Goal: Information Seeking & Learning: Learn about a topic

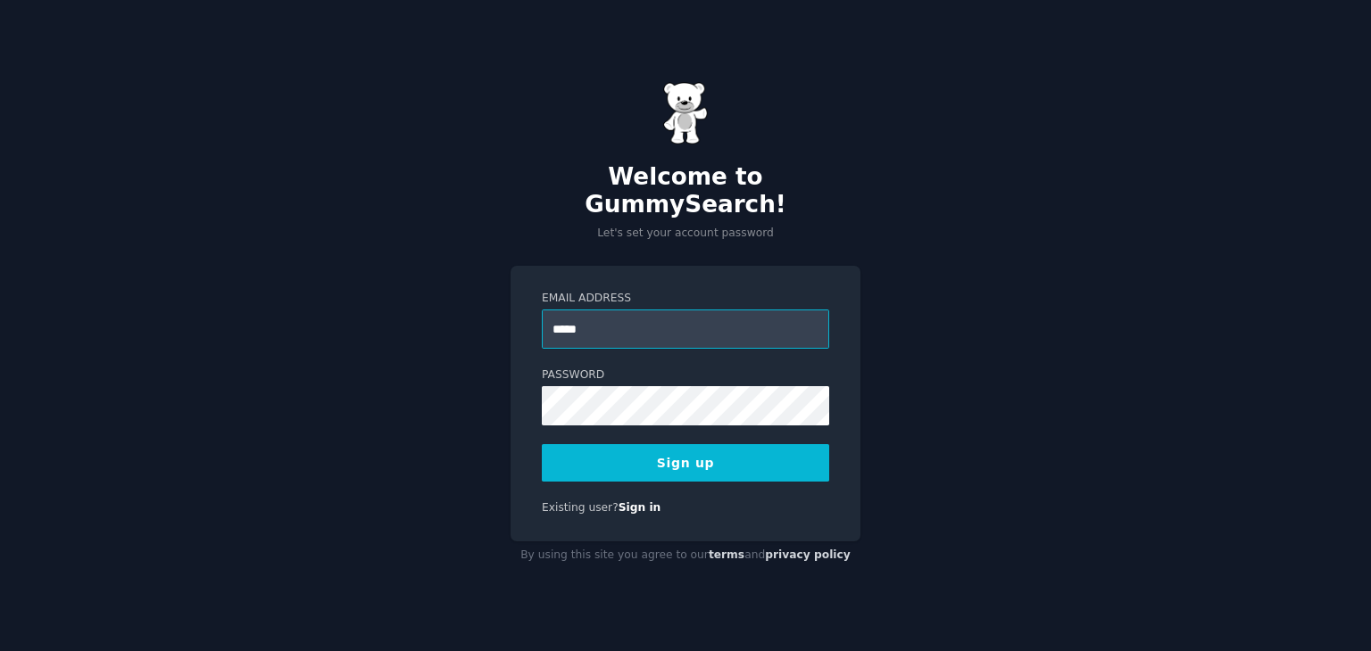
click at [612, 320] on input "*****" at bounding box center [685, 329] width 287 height 39
type input "**********"
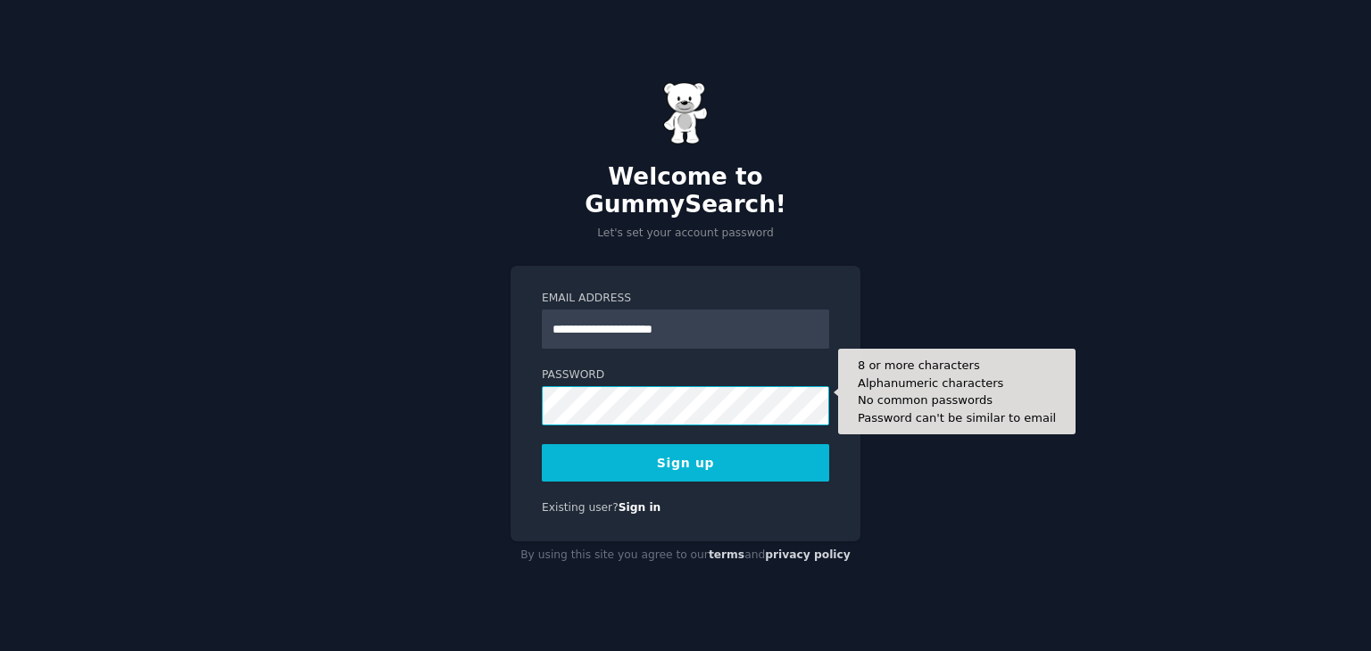
click at [501, 378] on div "**********" at bounding box center [685, 325] width 1371 height 651
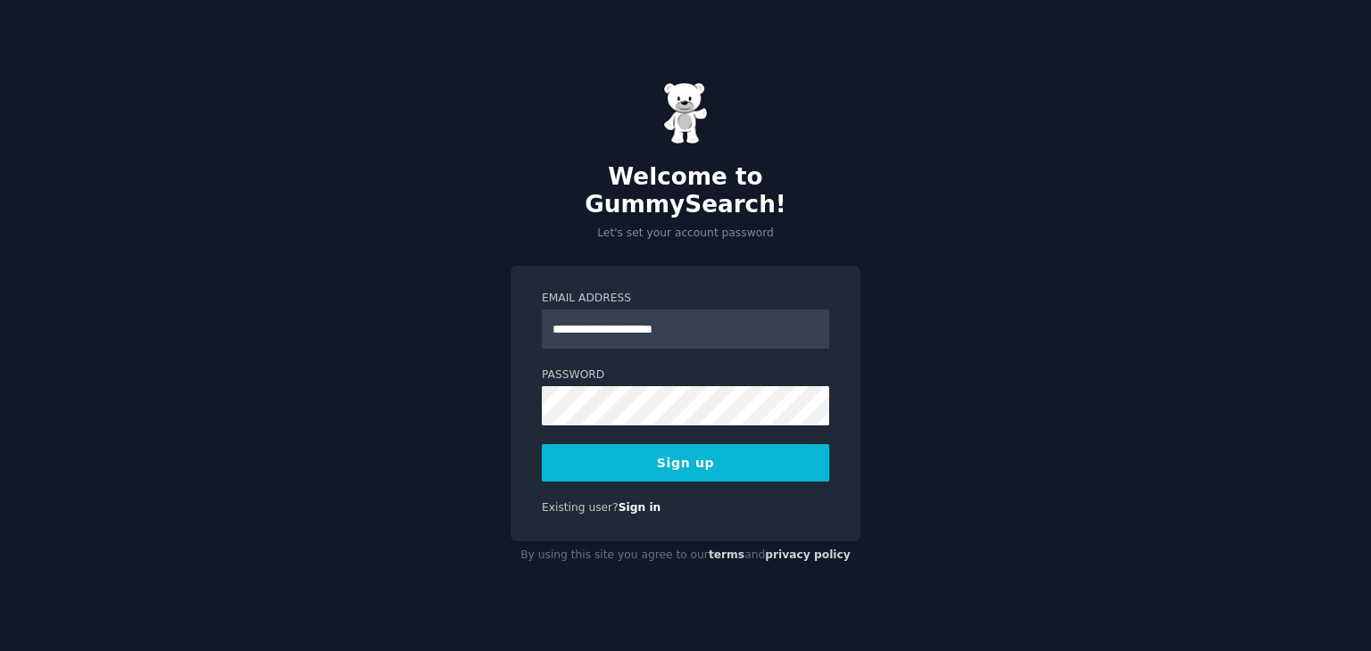
click at [603, 444] on button "Sign up" at bounding box center [685, 462] width 287 height 37
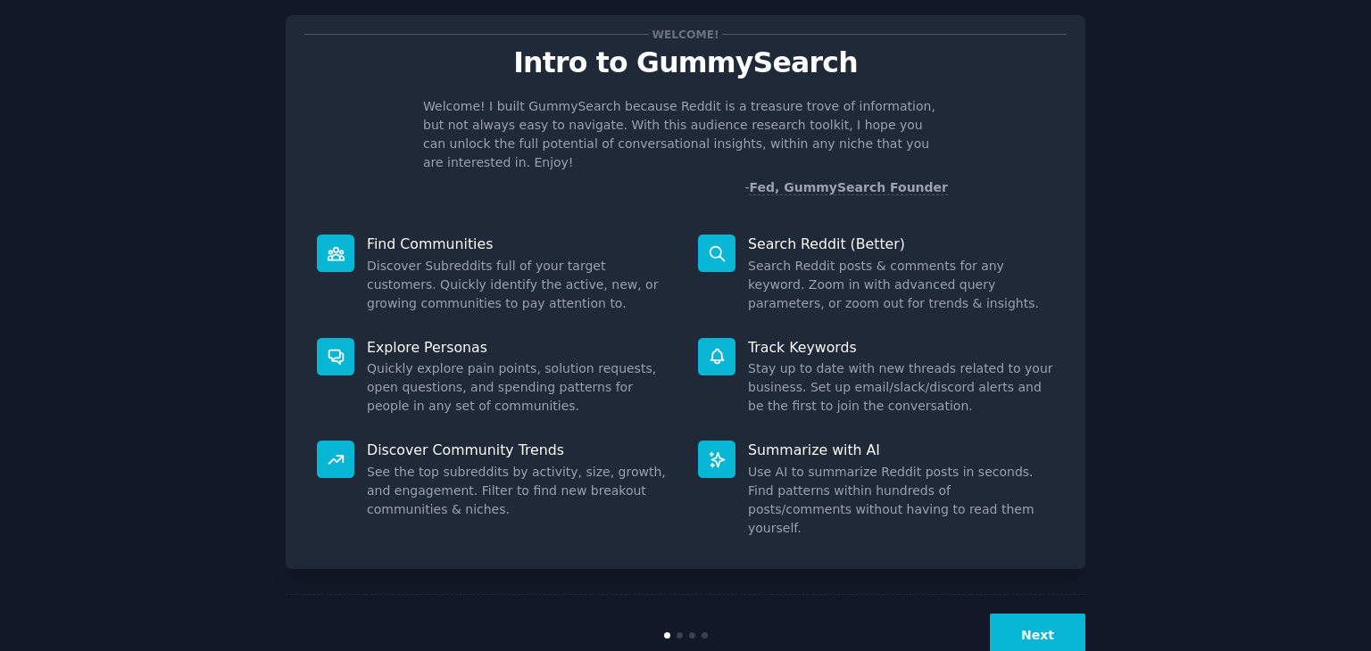
scroll to position [36, 0]
click at [1017, 613] on button "Next" at bounding box center [1037, 635] width 95 height 44
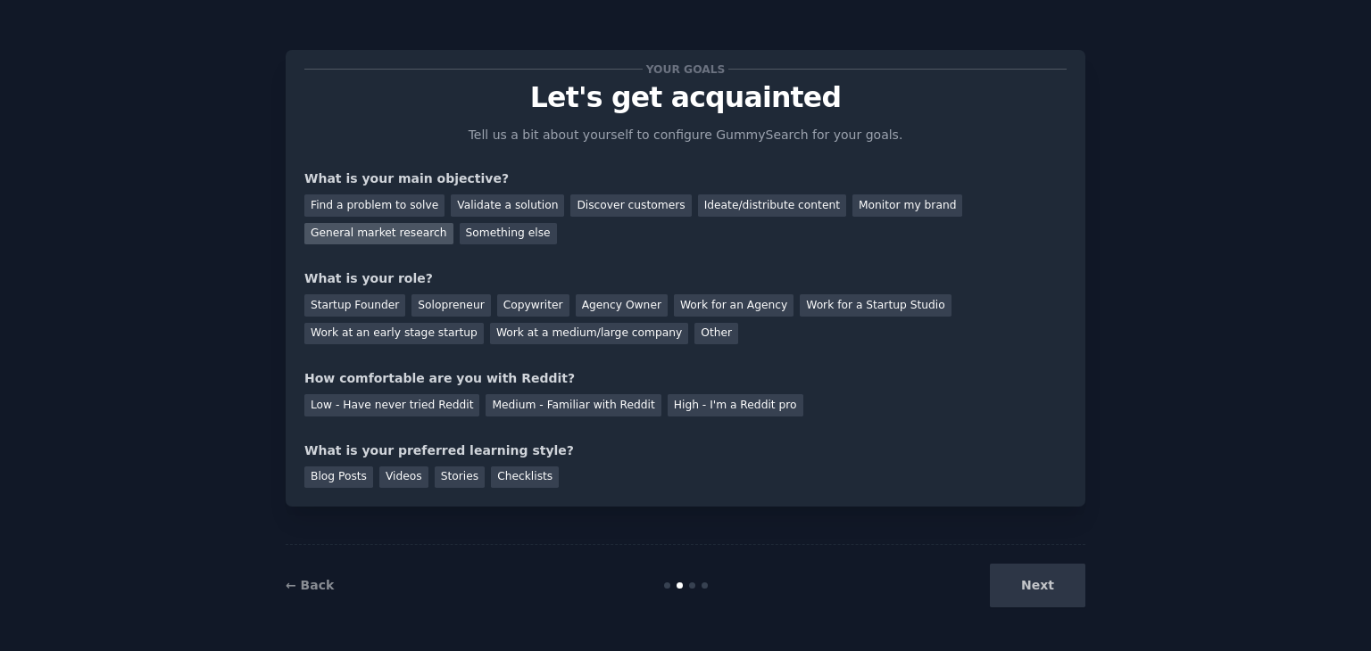
click at [453, 223] on div "General market research" at bounding box center [378, 234] width 149 height 22
click at [454, 299] on div "Solopreneur" at bounding box center [450, 305] width 79 height 22
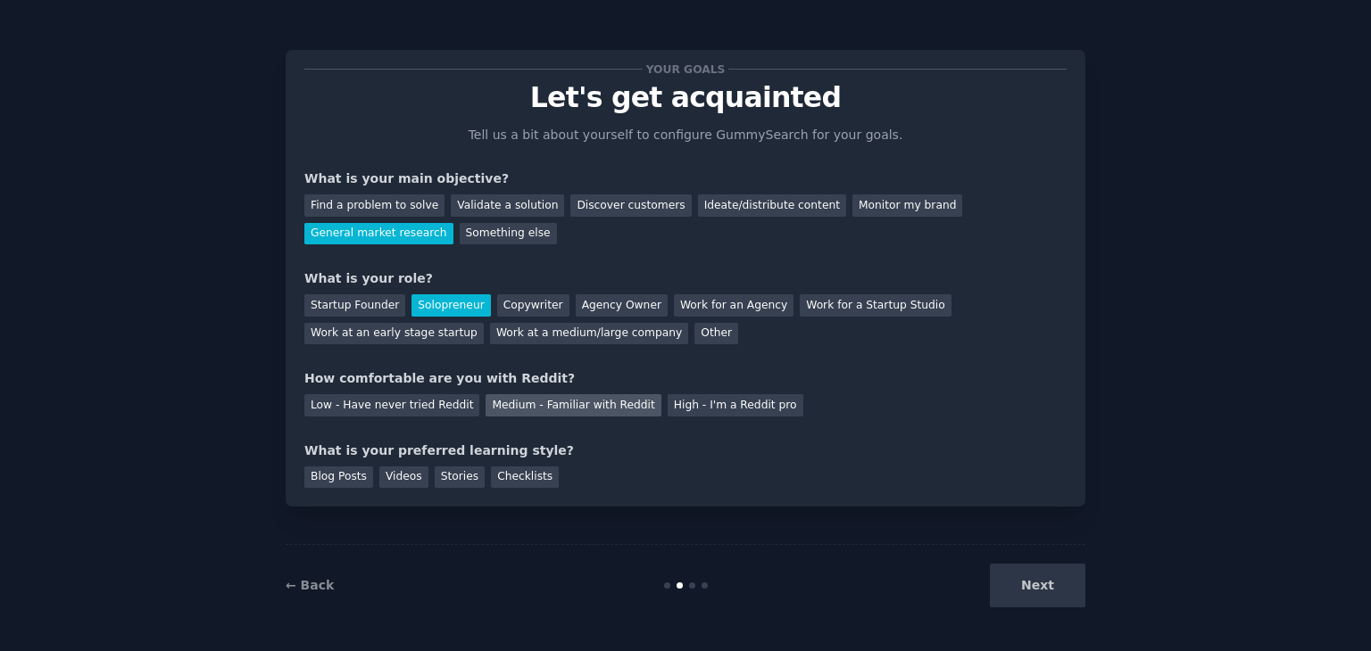
click at [566, 408] on div "Medium - Familiar with Reddit" at bounding box center [572, 405] width 175 height 22
click at [395, 475] on div "Videos" at bounding box center [403, 478] width 49 height 22
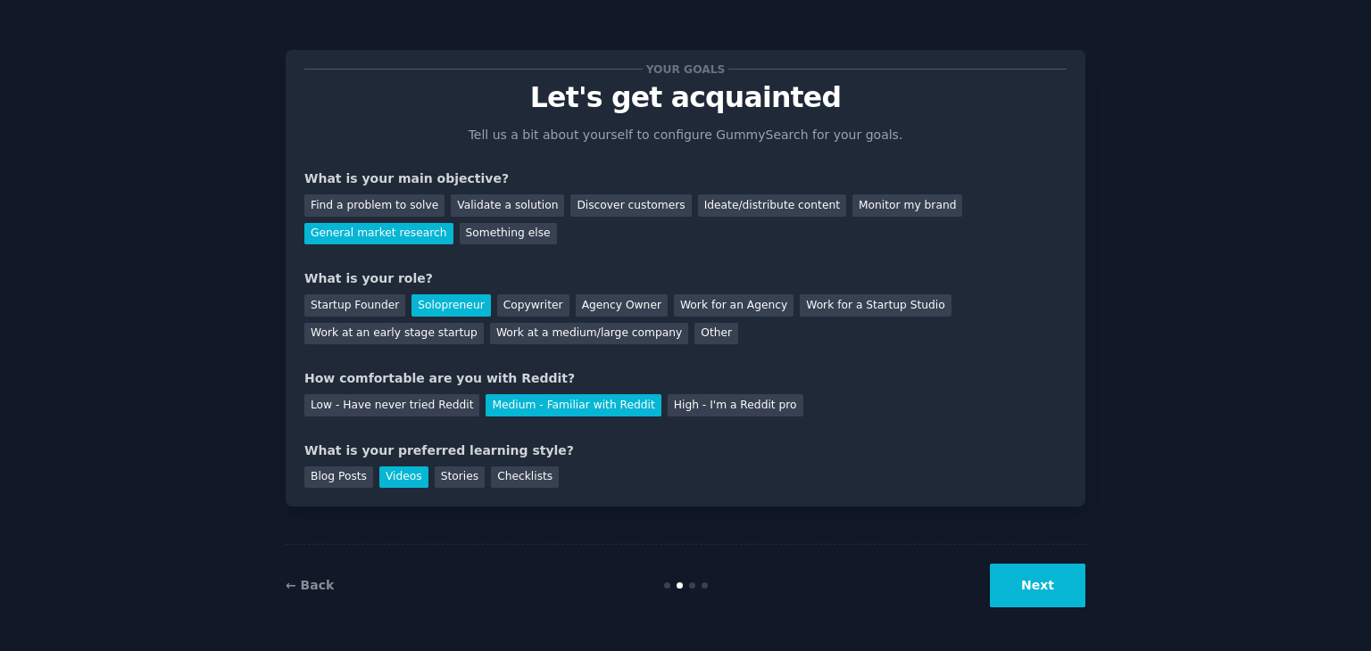
click at [1065, 595] on button "Next" at bounding box center [1037, 586] width 95 height 44
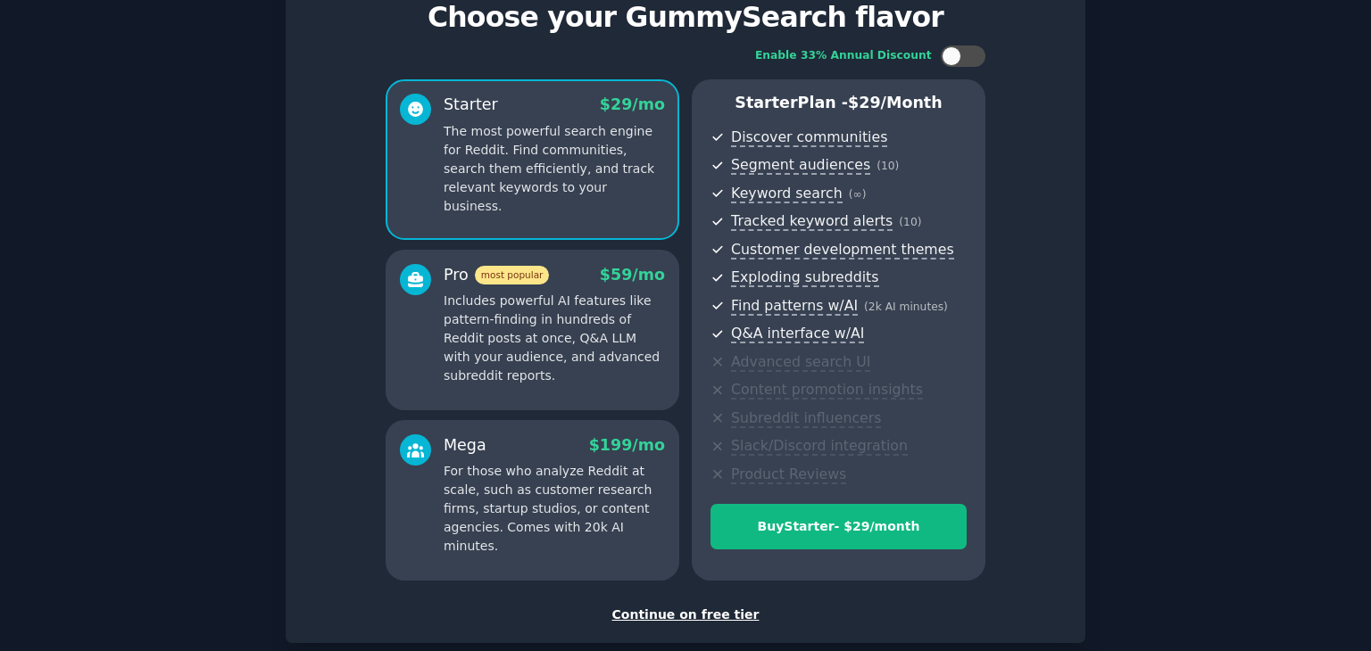
scroll to position [95, 0]
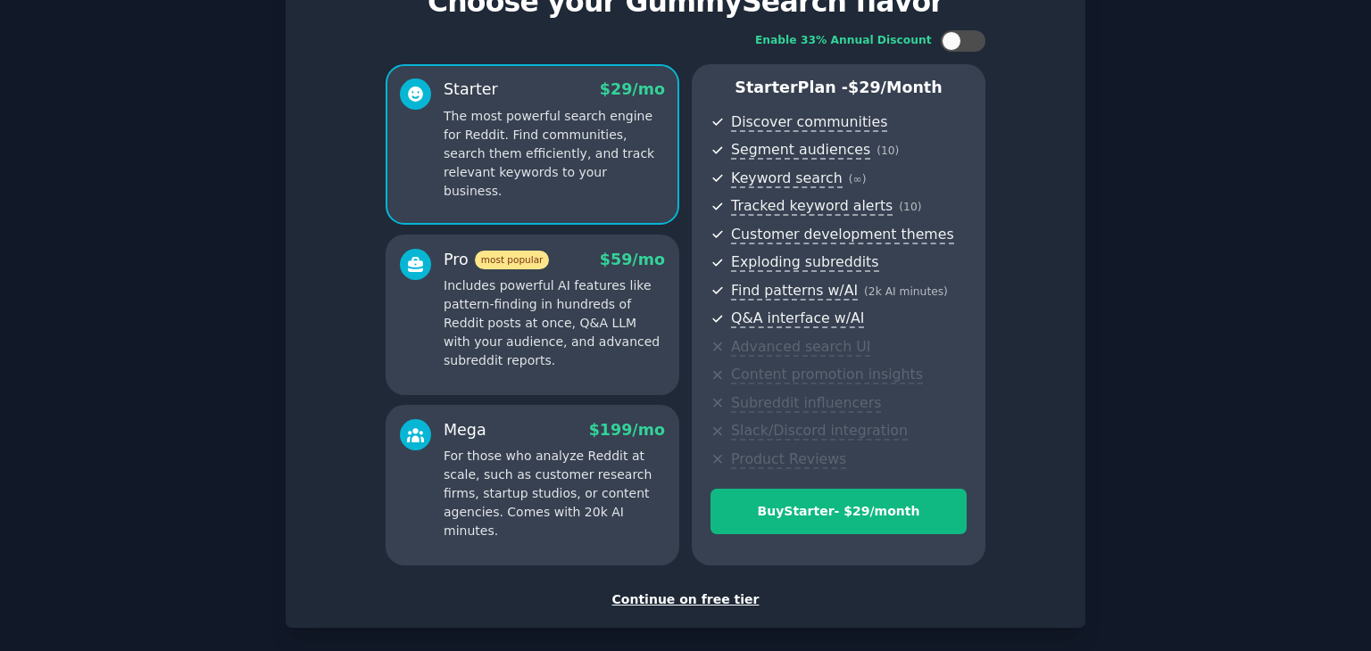
click at [710, 601] on div "Continue on free tier" at bounding box center [685, 600] width 762 height 19
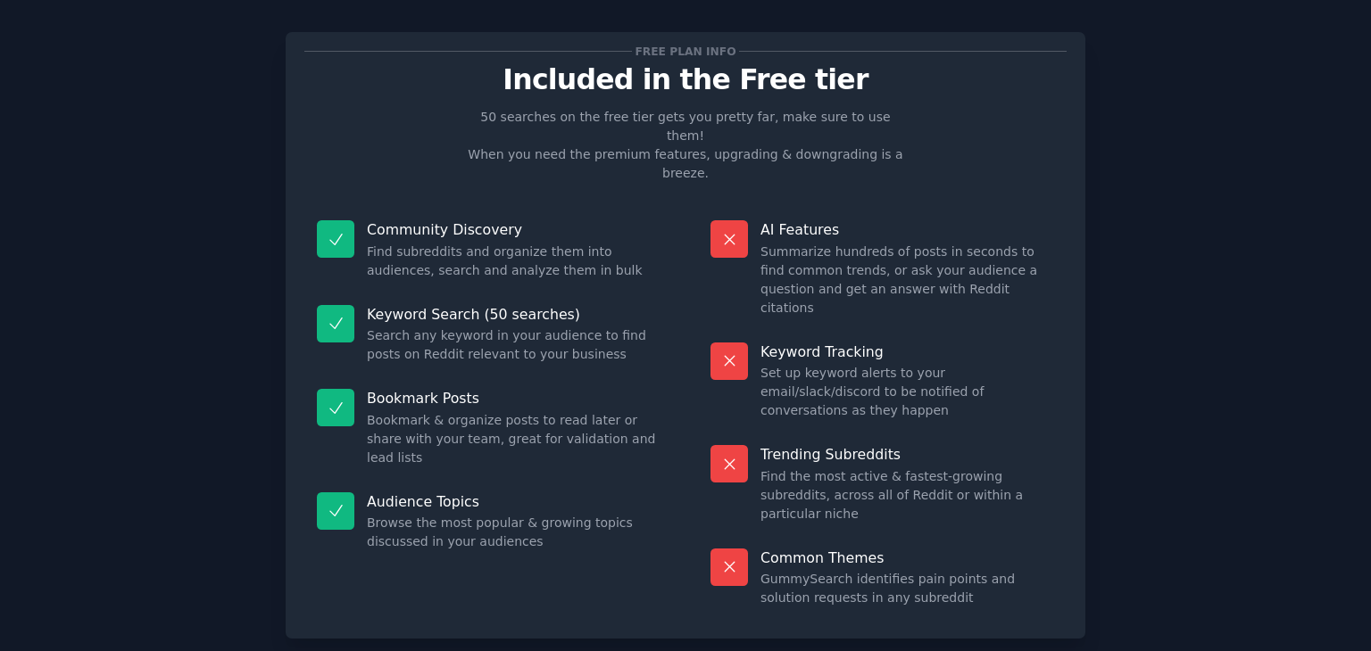
scroll to position [14, 0]
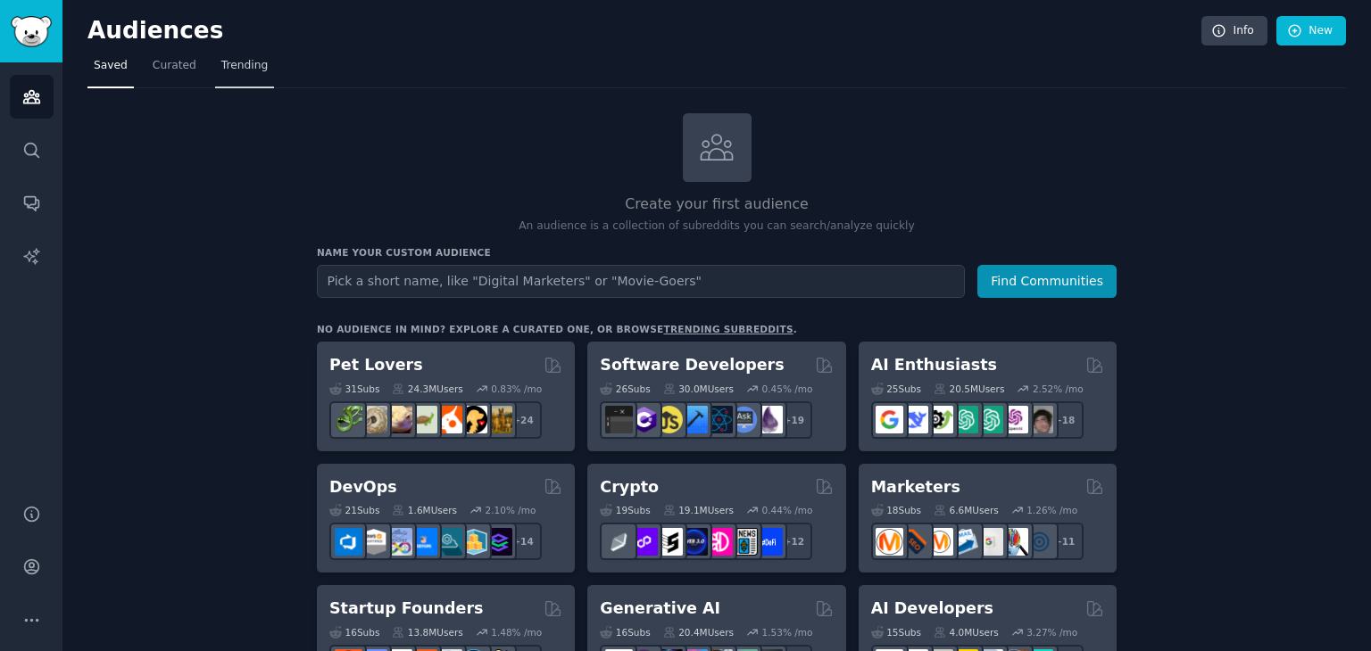
click at [242, 65] on span "Trending" at bounding box center [244, 66] width 46 height 16
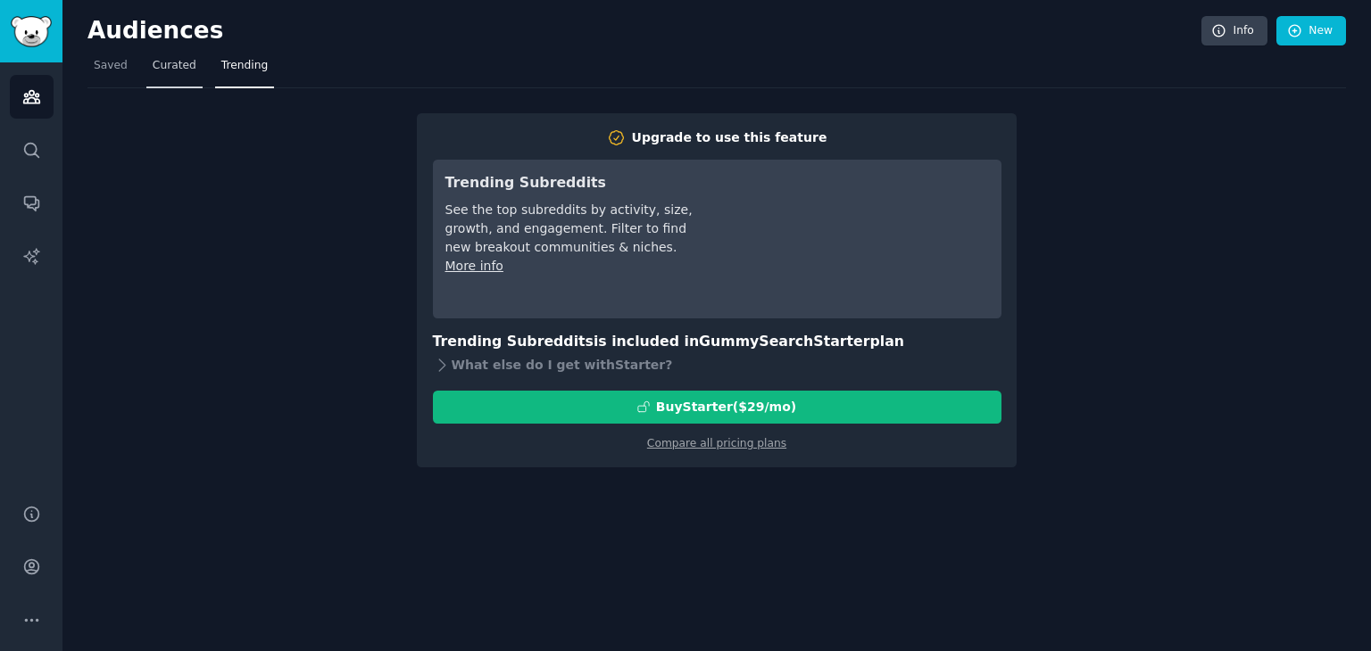
click at [165, 65] on span "Curated" at bounding box center [175, 66] width 44 height 16
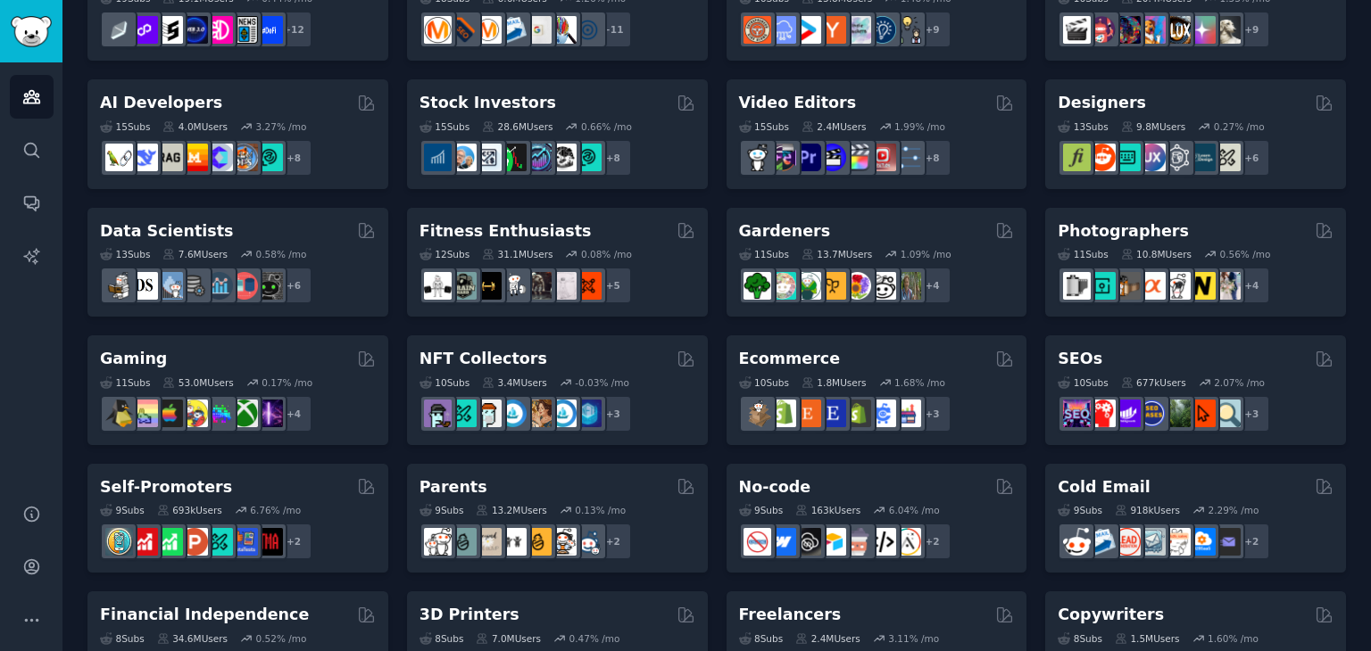
scroll to position [319, 0]
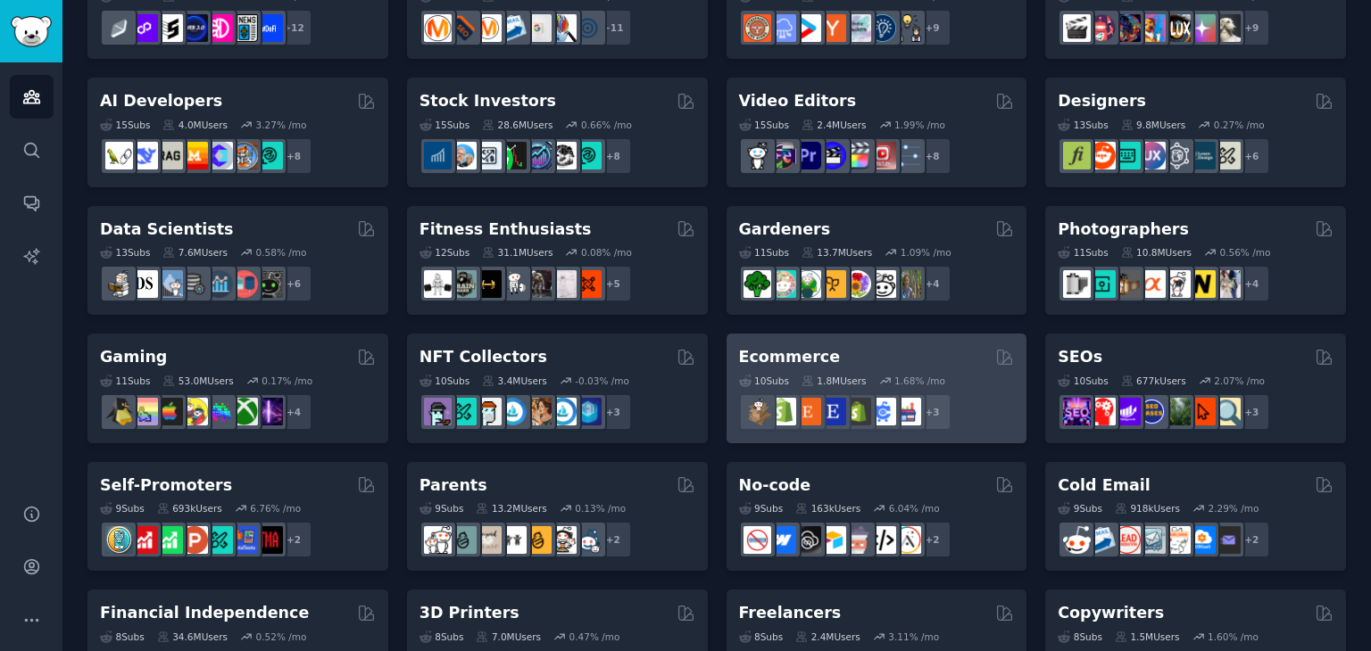
click at [792, 356] on h2 "Ecommerce" at bounding box center [790, 357] width 102 height 22
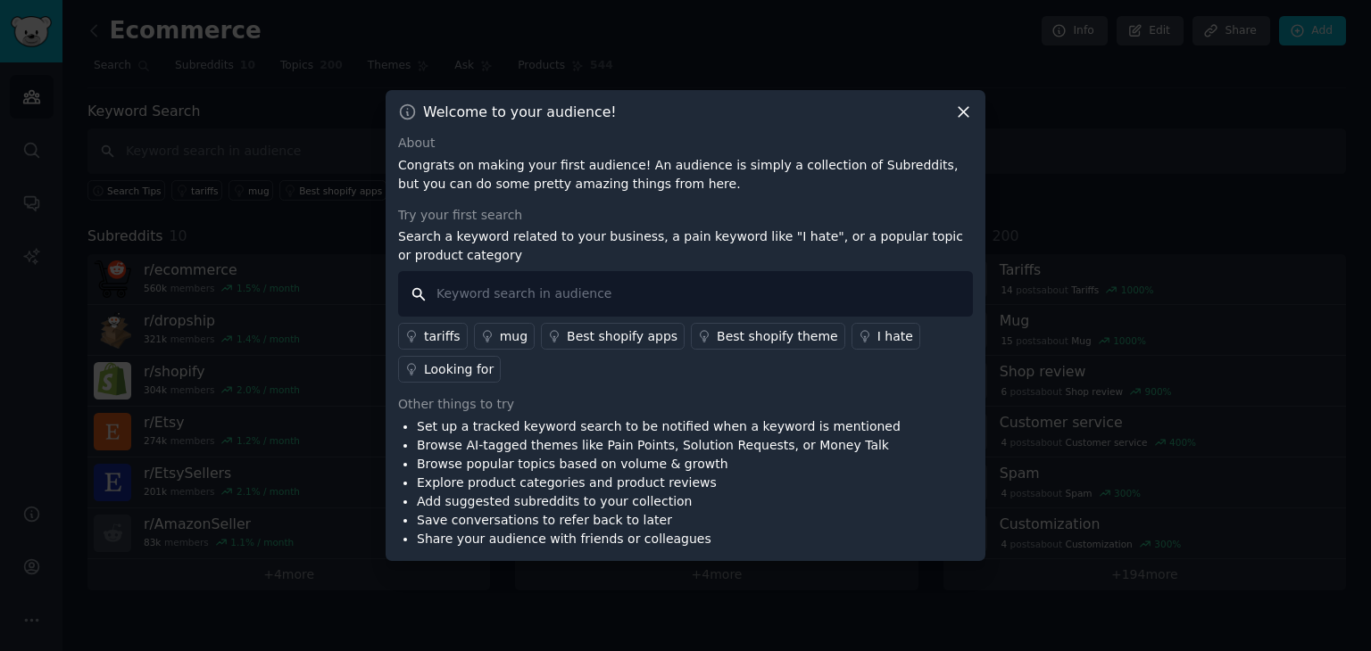
click at [567, 296] on input "text" at bounding box center [685, 294] width 575 height 46
type input "I hate"
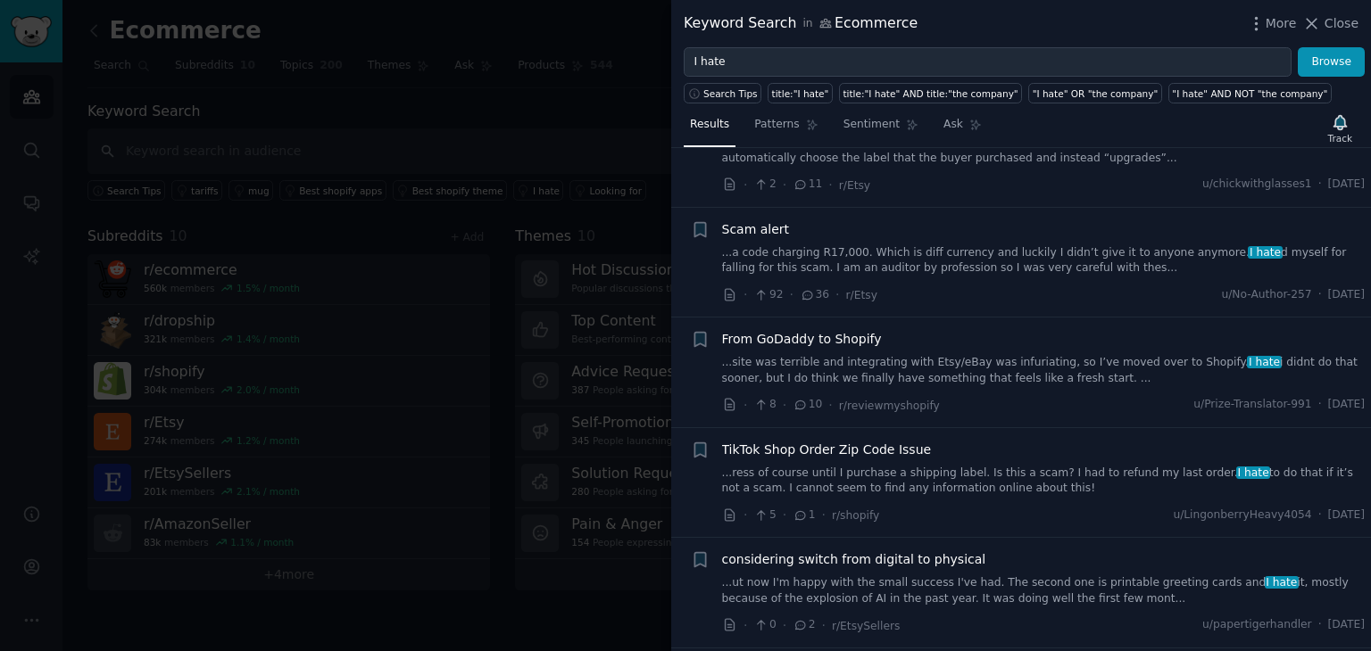
scroll to position [728, 0]
click at [1321, 26] on icon at bounding box center [1311, 23] width 19 height 19
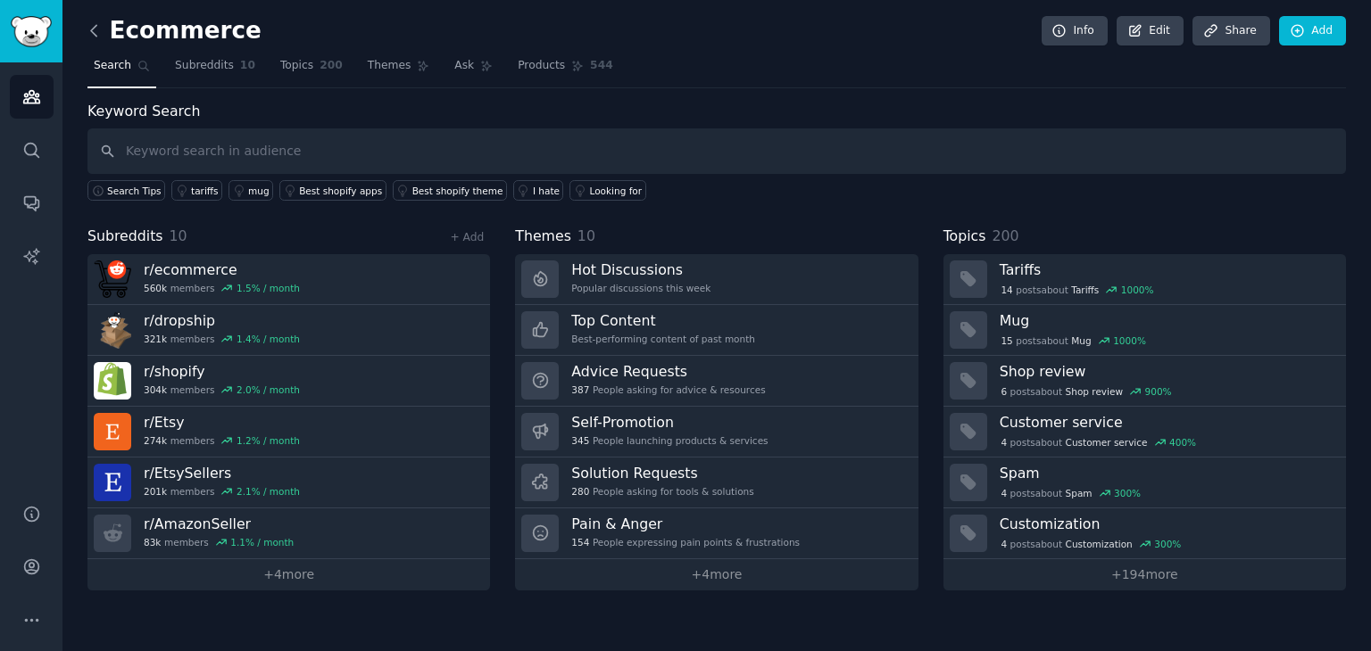
click at [95, 35] on icon at bounding box center [93, 30] width 5 height 11
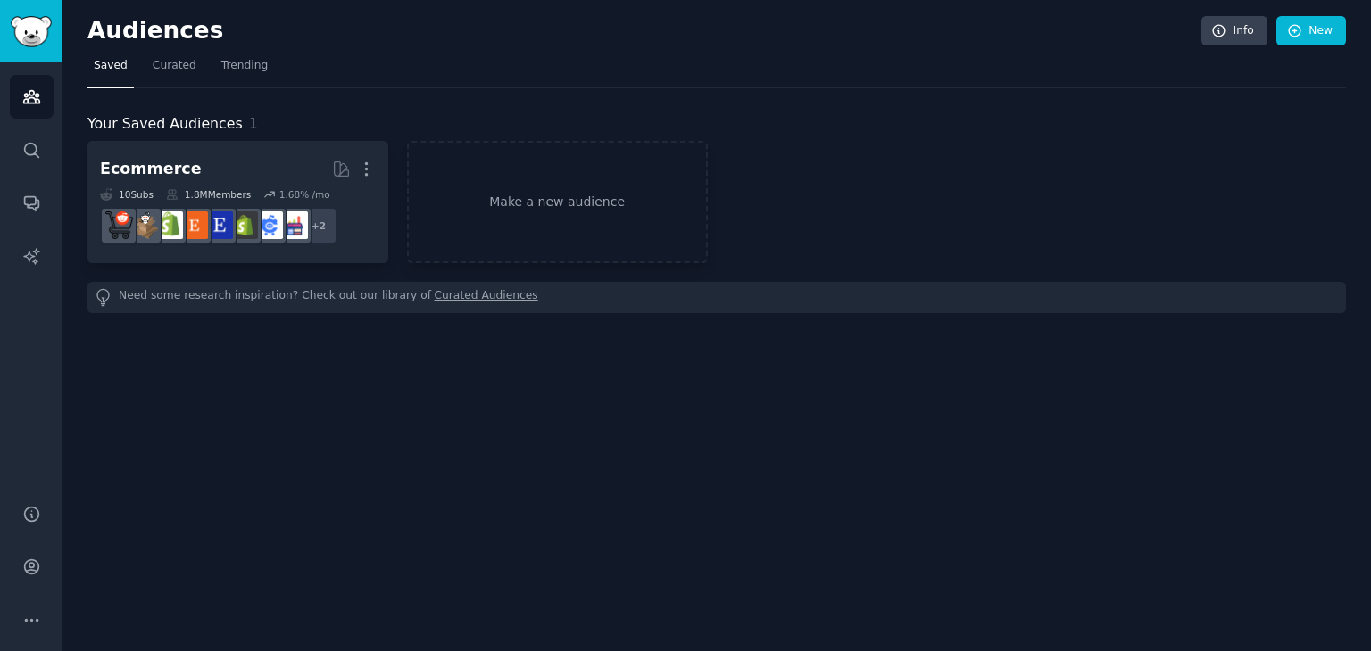
click at [435, 299] on link "Curated Audiences" at bounding box center [487, 297] width 104 height 19
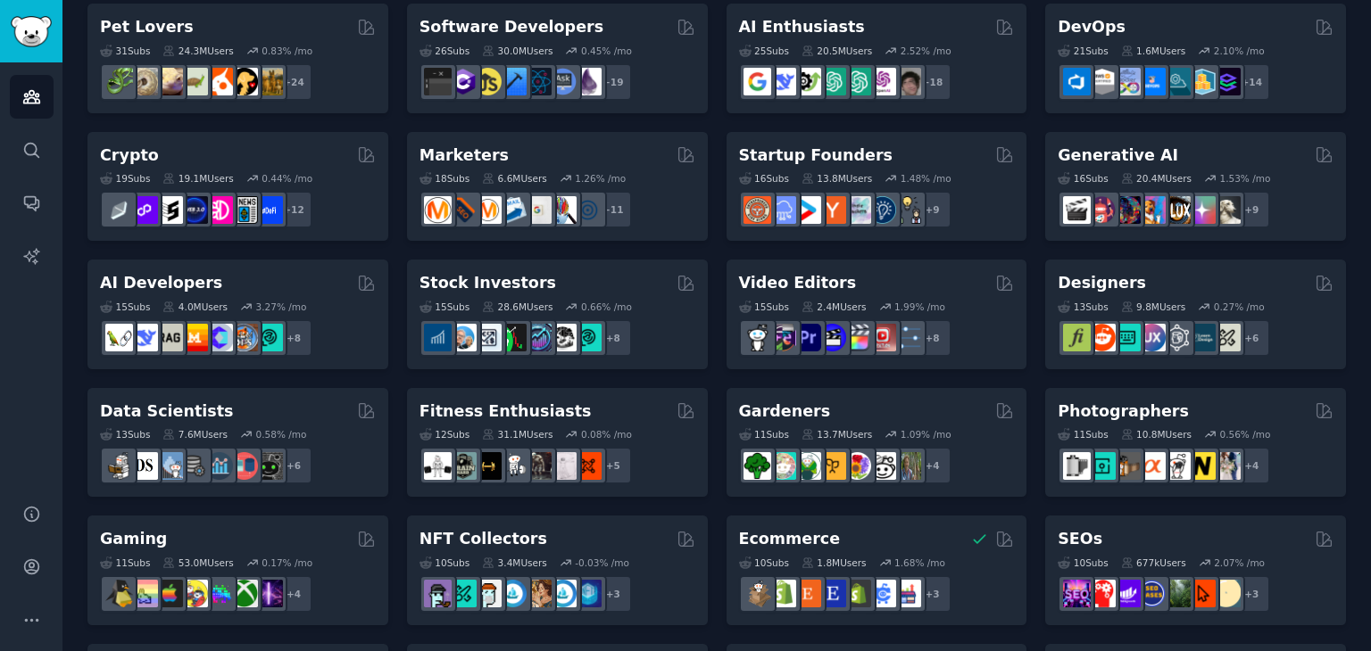
scroll to position [162, 0]
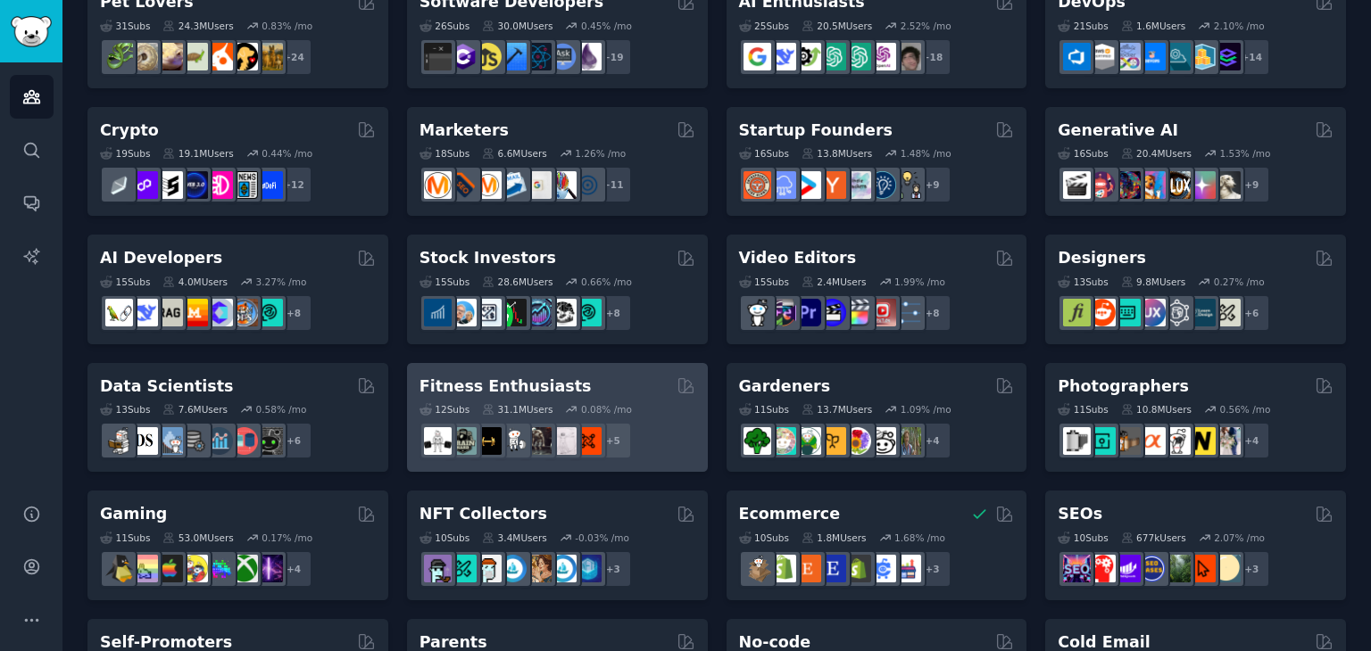
click at [496, 386] on h2 "Fitness Enthusiasts" at bounding box center [505, 387] width 172 height 22
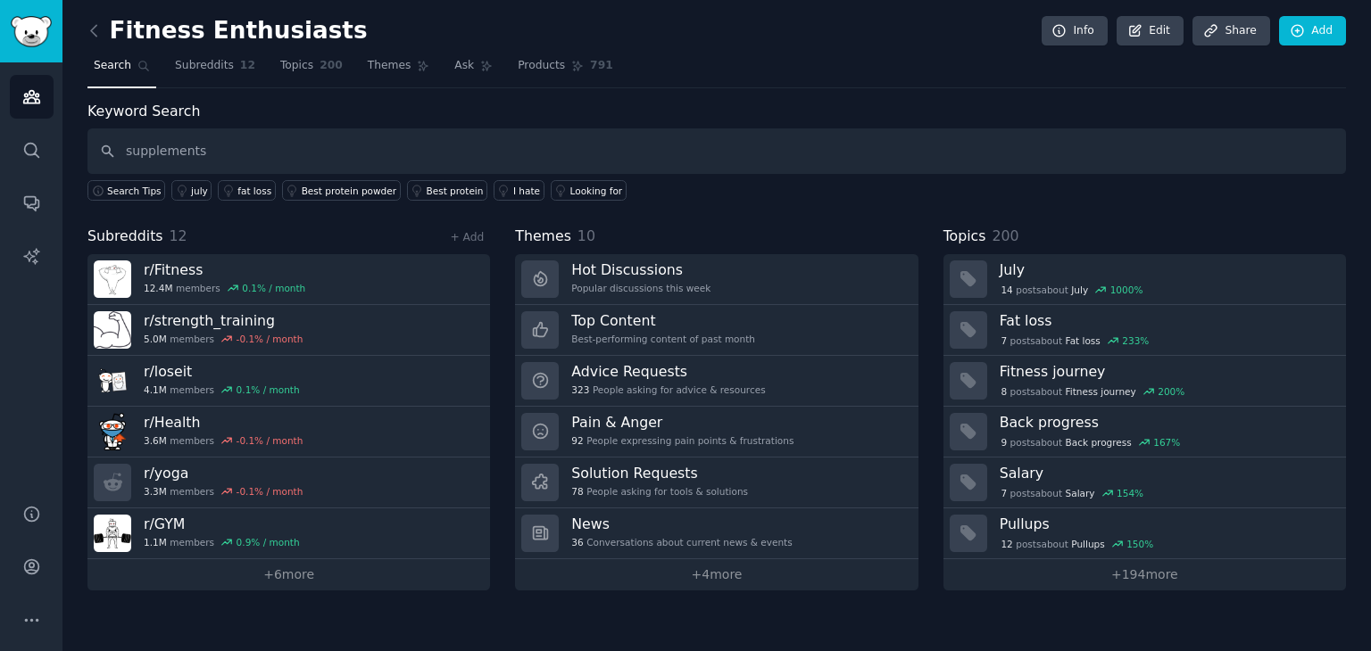
type input "supplements"
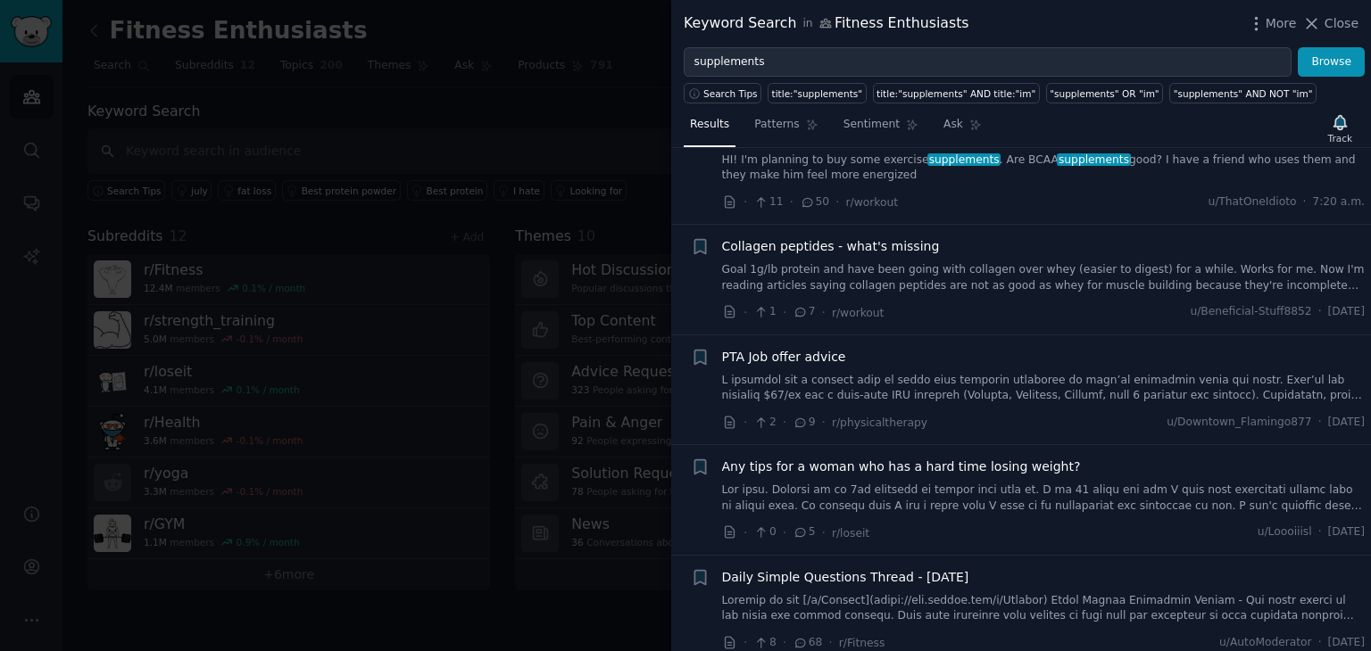
scroll to position [662, 0]
drag, startPoint x: 1321, startPoint y: 16, endPoint x: 811, endPoint y: 70, distance: 512.3
click at [1321, 16] on icon at bounding box center [1311, 23] width 19 height 19
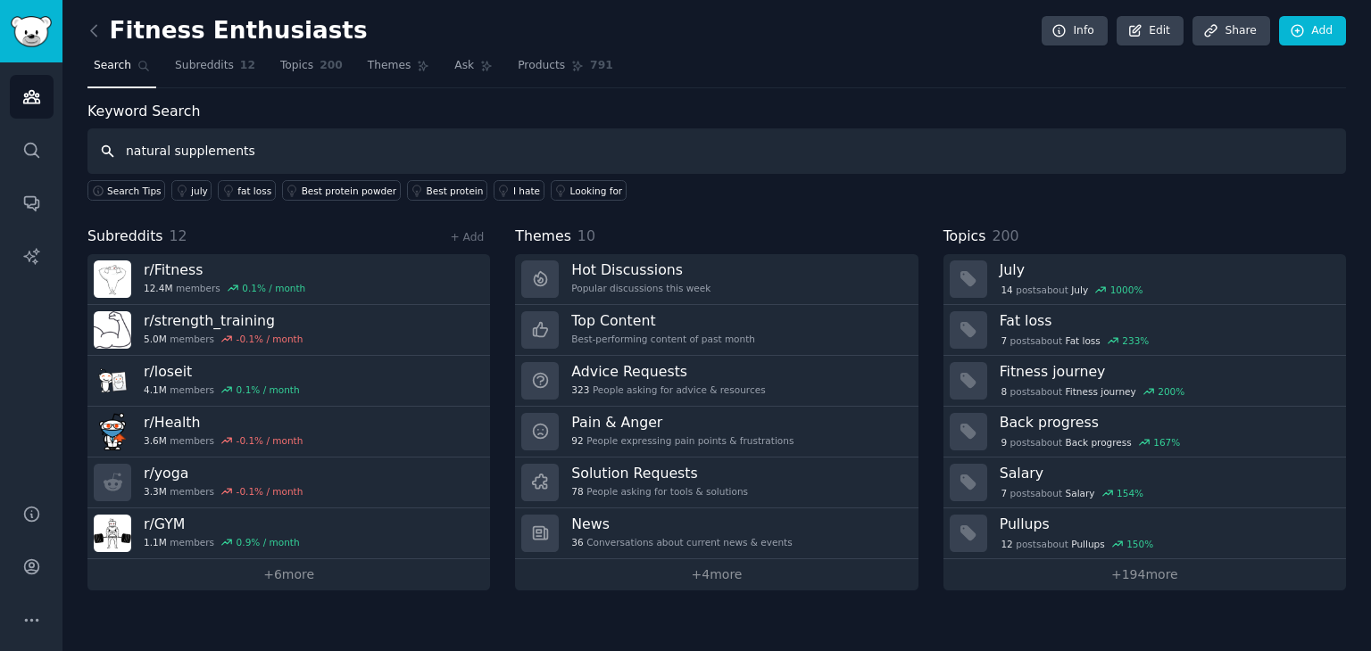
type input "natural supplements"
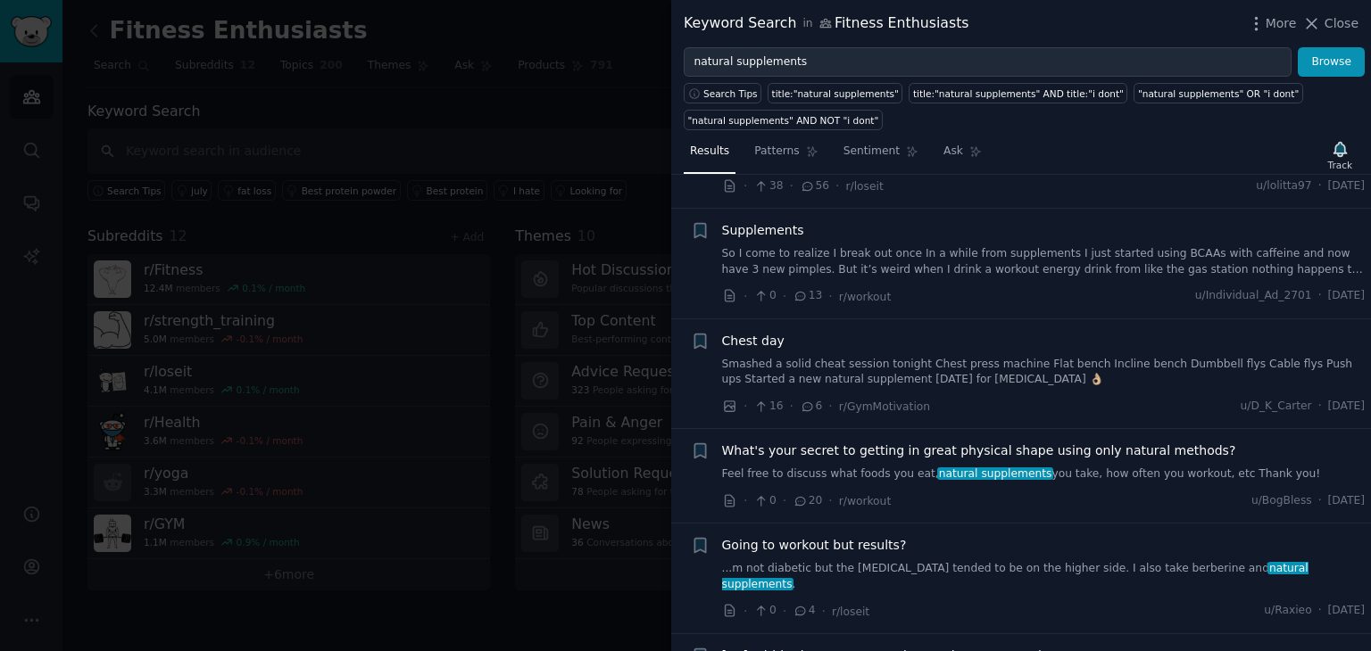
scroll to position [803, 0]
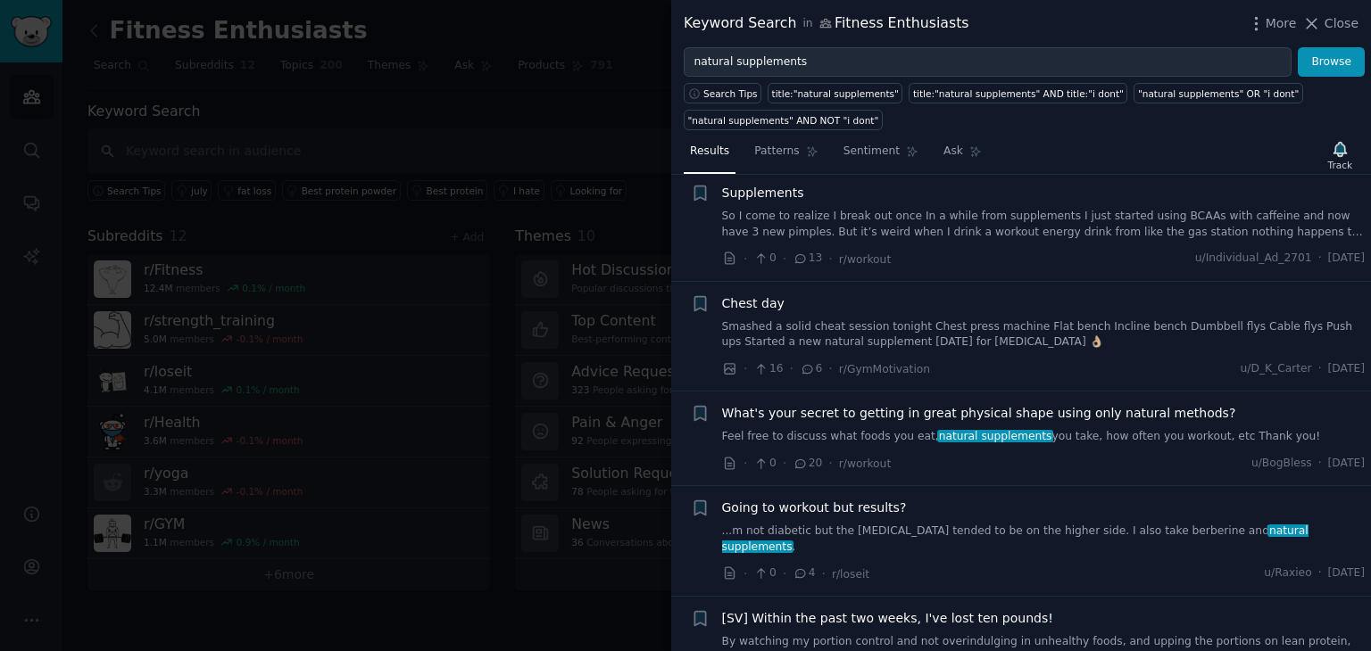
click at [456, 148] on div at bounding box center [685, 325] width 1371 height 651
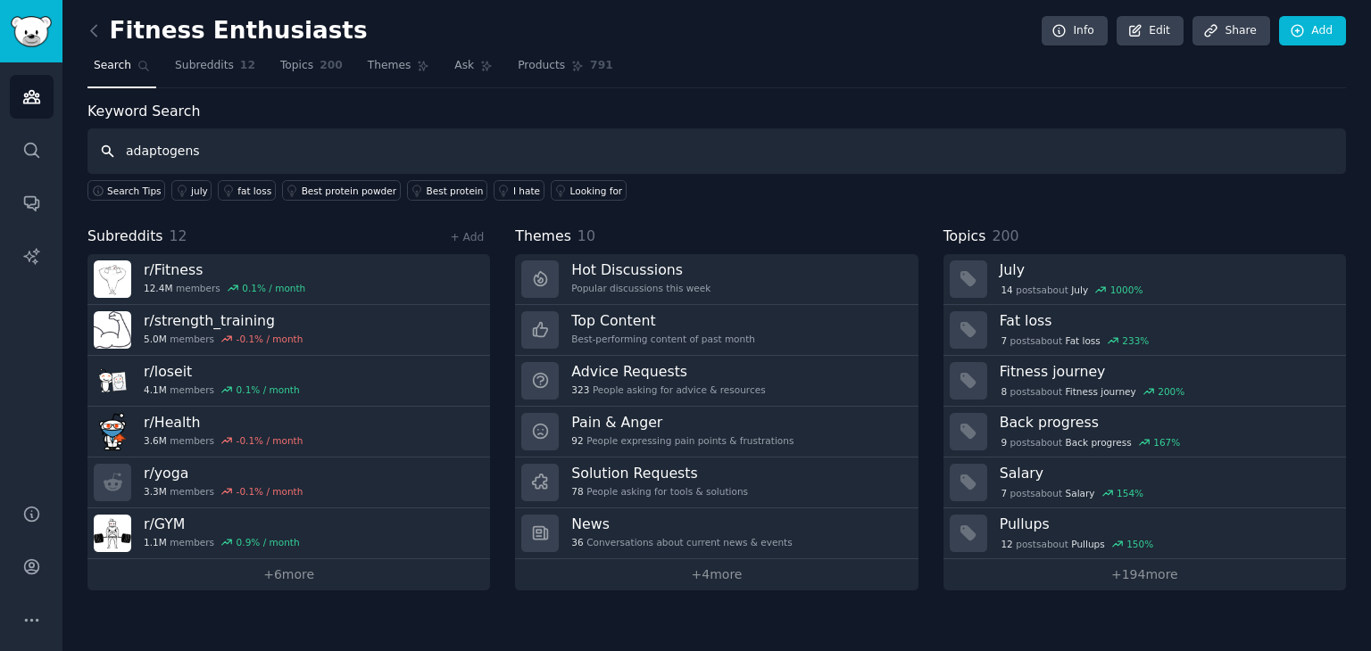
type input "adaptogens"
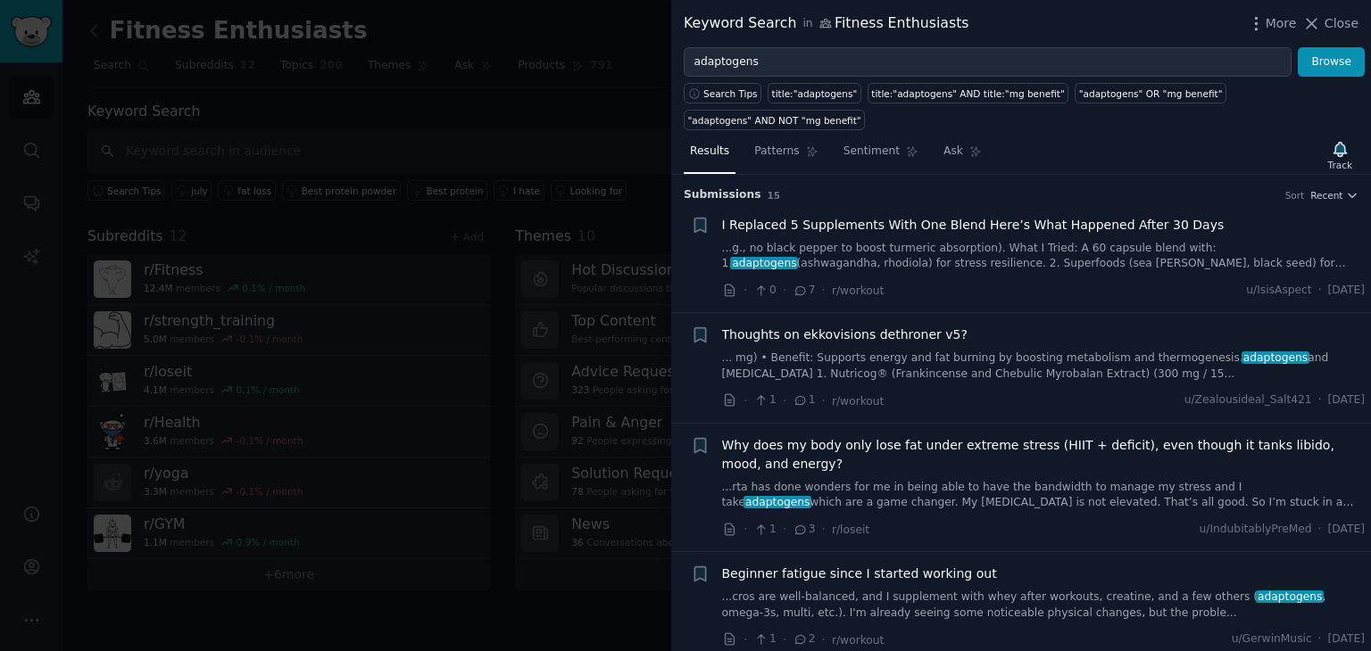
click at [929, 241] on link "...g., no black pepper to boost turmeric absorption). What I Tried: A 60 capsul…" at bounding box center [1043, 256] width 643 height 31
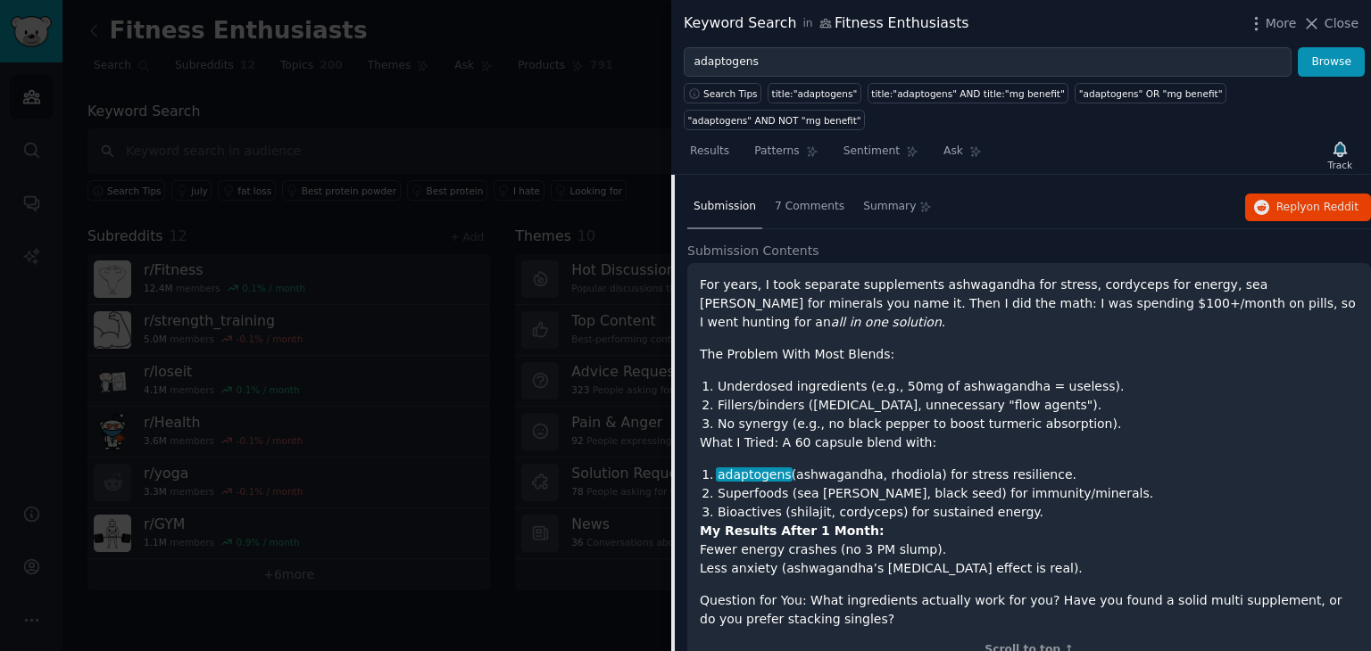
scroll to position [125, 0]
click at [818, 200] on span "7 Comments" at bounding box center [809, 208] width 70 height 16
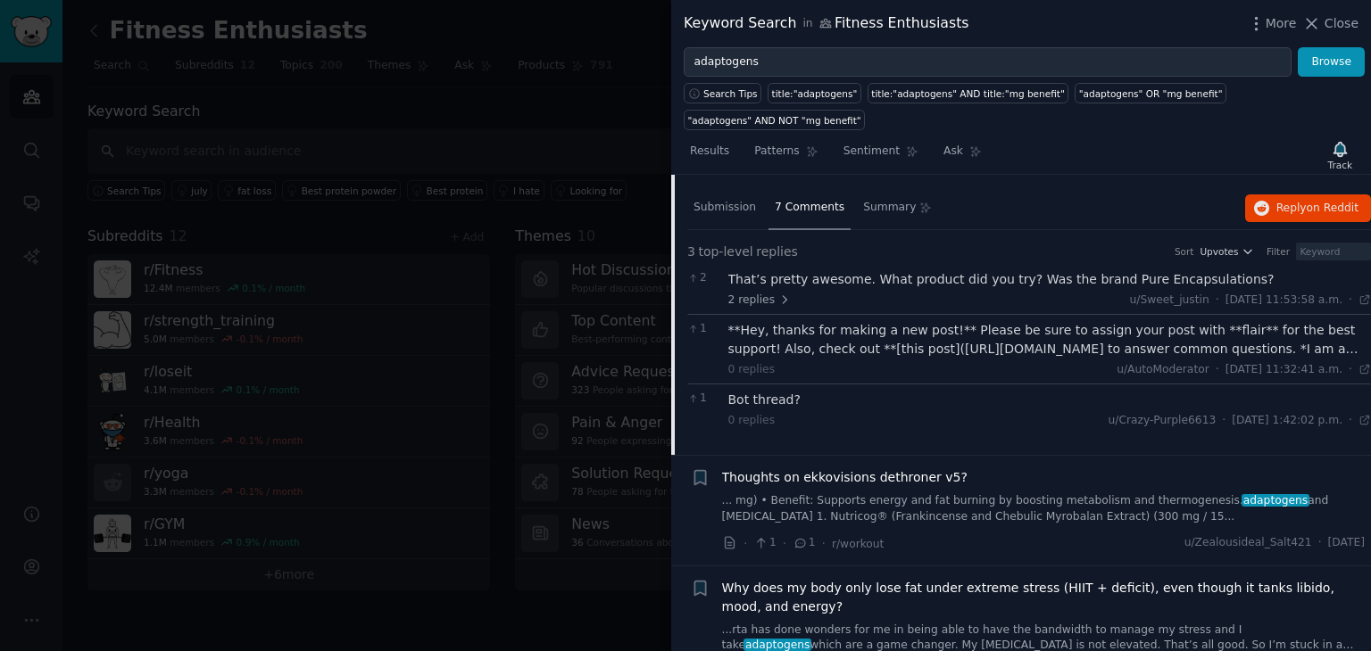
scroll to position [114, 0]
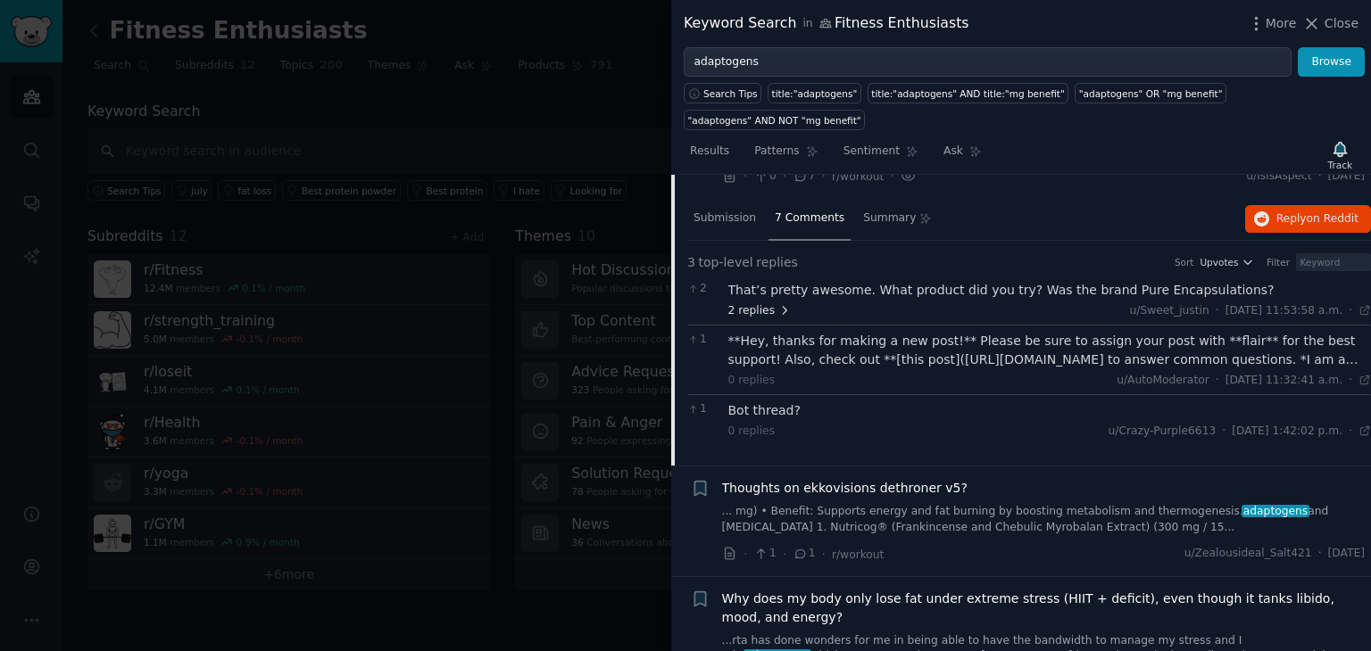
click at [764, 303] on span "2 replies" at bounding box center [759, 311] width 62 height 16
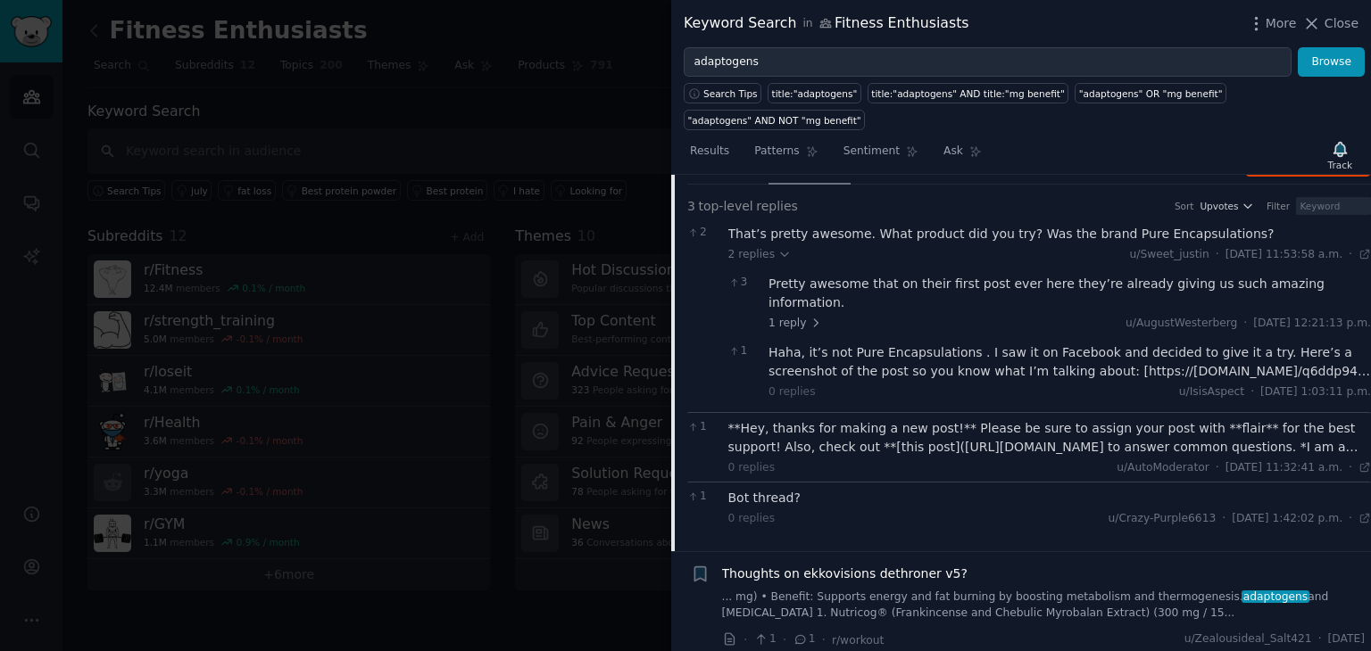
scroll to position [168, 0]
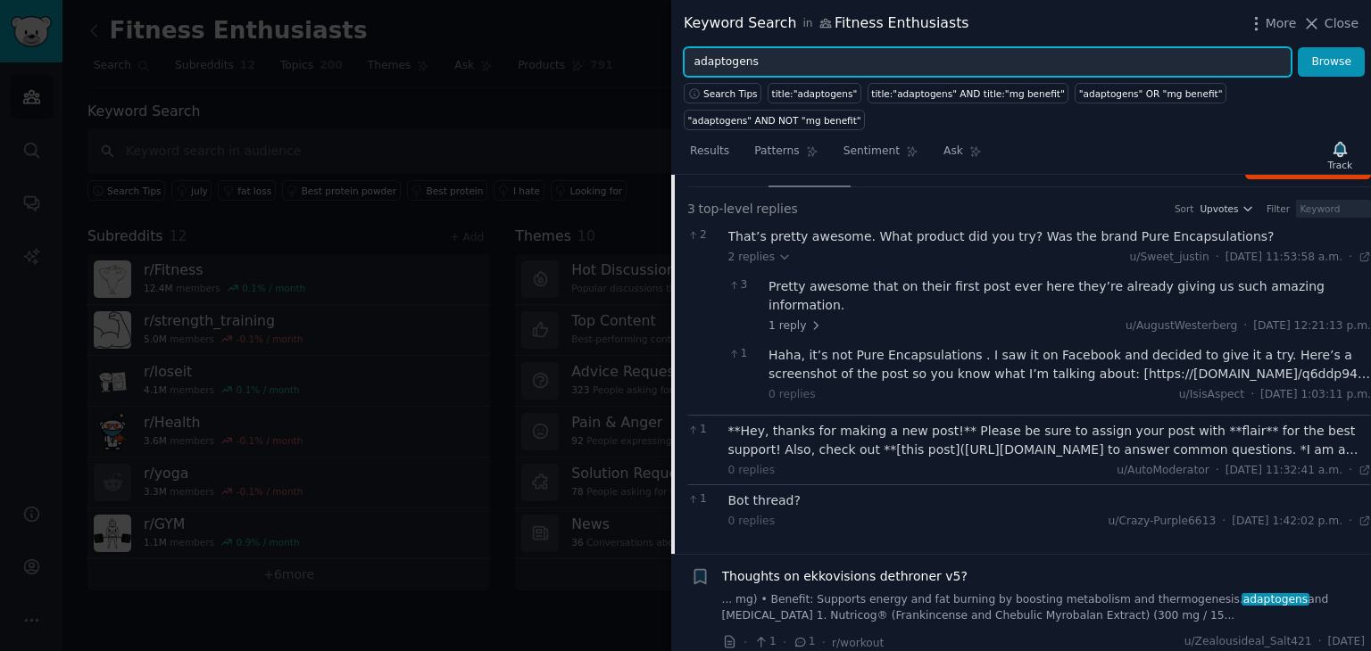
click at [751, 58] on input "adaptogens" at bounding box center [987, 62] width 608 height 30
click at [1297, 47] on button "Browse" at bounding box center [1330, 62] width 67 height 30
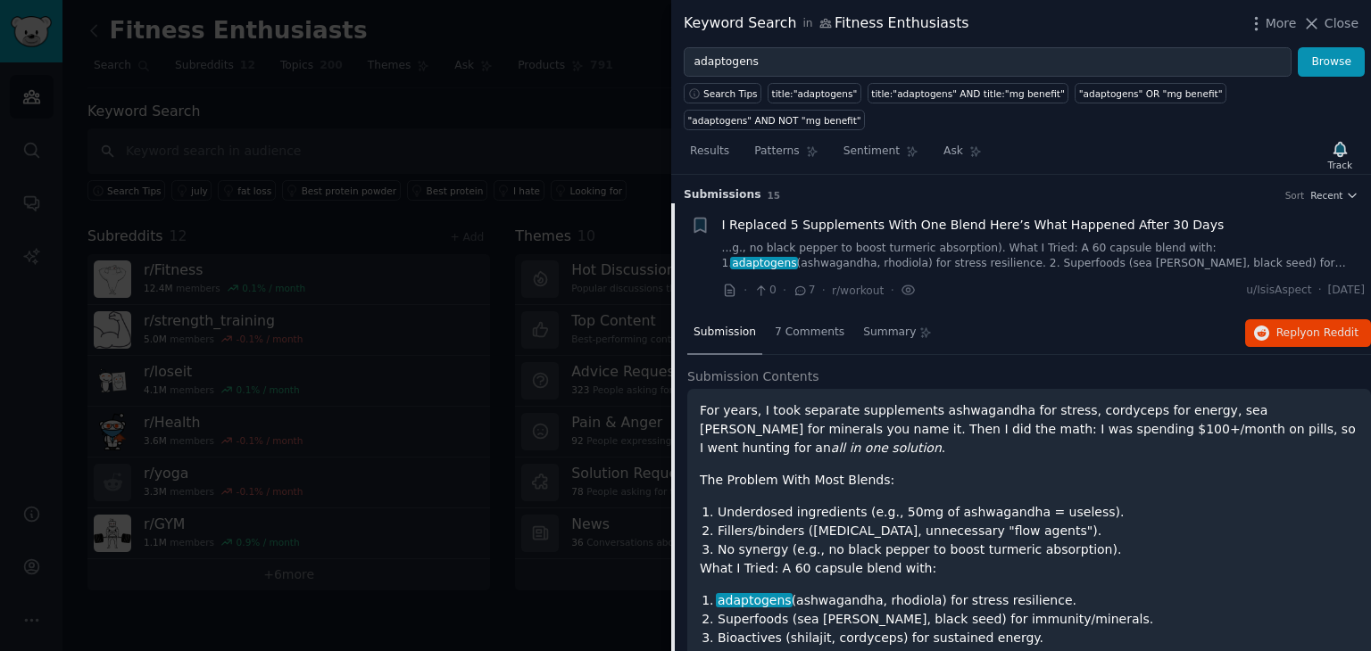
click at [730, 312] on div "Submission" at bounding box center [724, 333] width 75 height 43
click at [708, 144] on span "Results" at bounding box center [709, 152] width 39 height 16
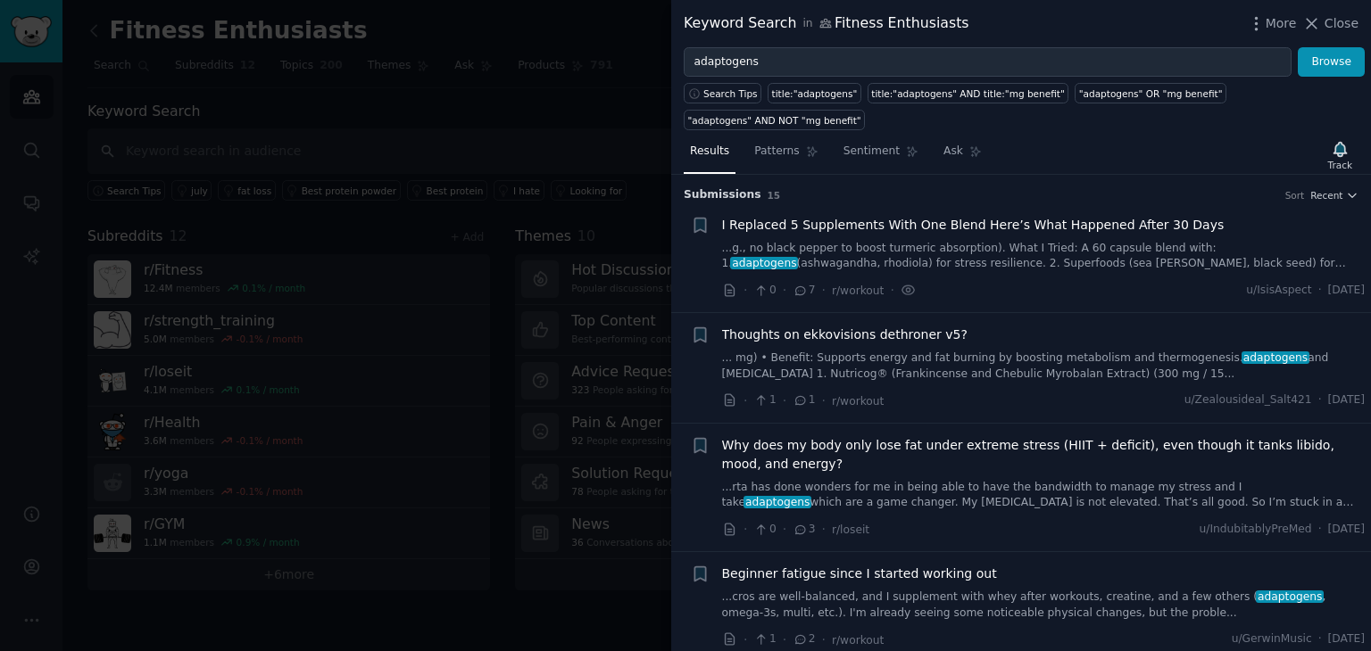
click at [992, 351] on link "... mg) • Benefit: Supports energy and fat burning by boosting metabolism and t…" at bounding box center [1043, 366] width 643 height 31
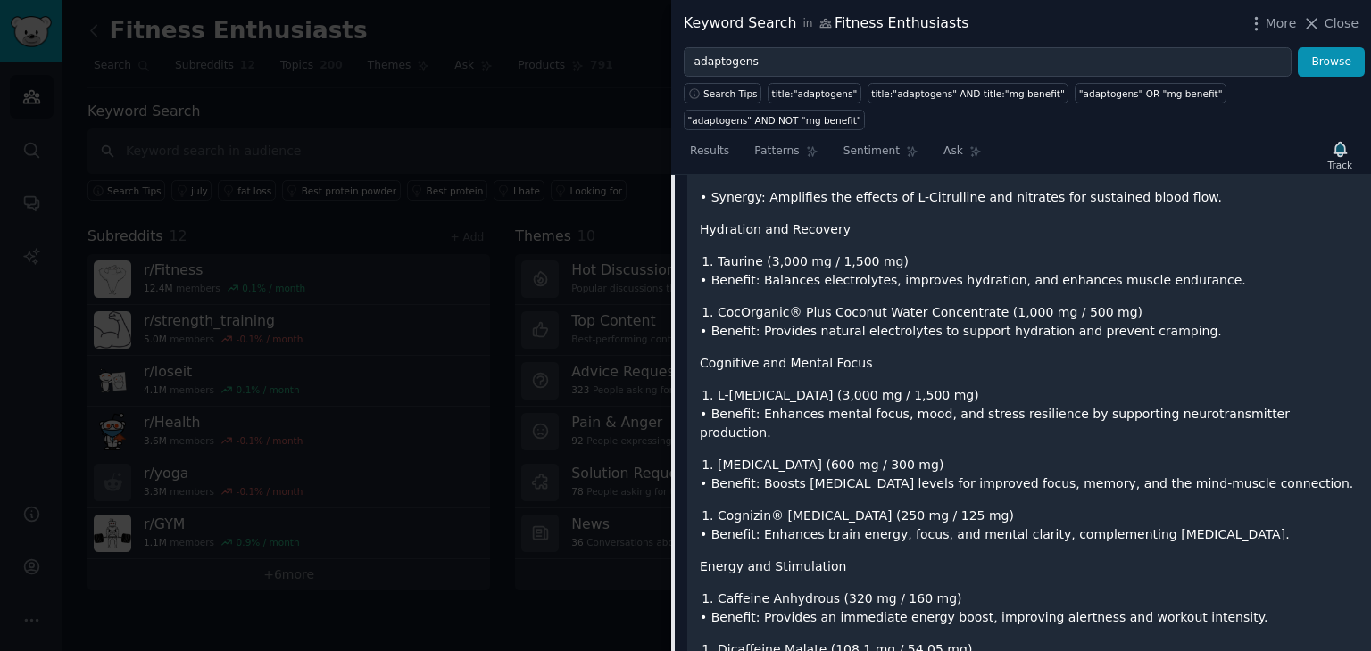
scroll to position [600, 0]
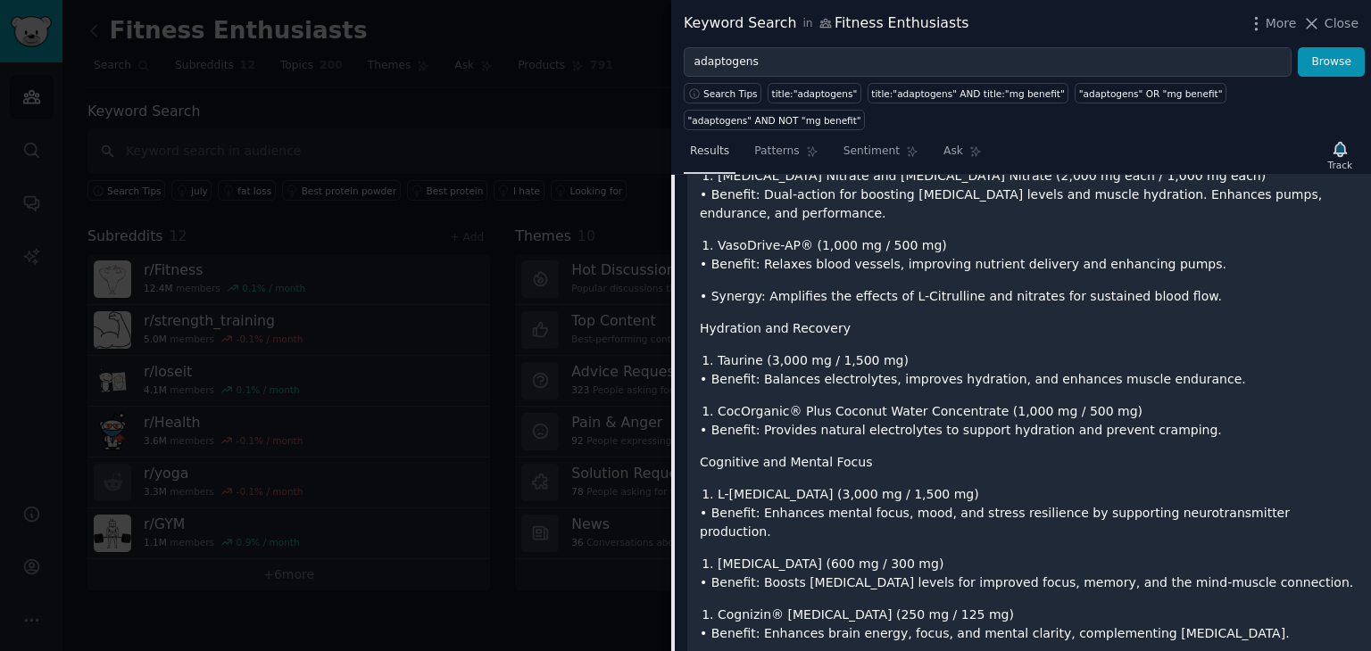
click at [713, 144] on span "Results" at bounding box center [709, 152] width 39 height 16
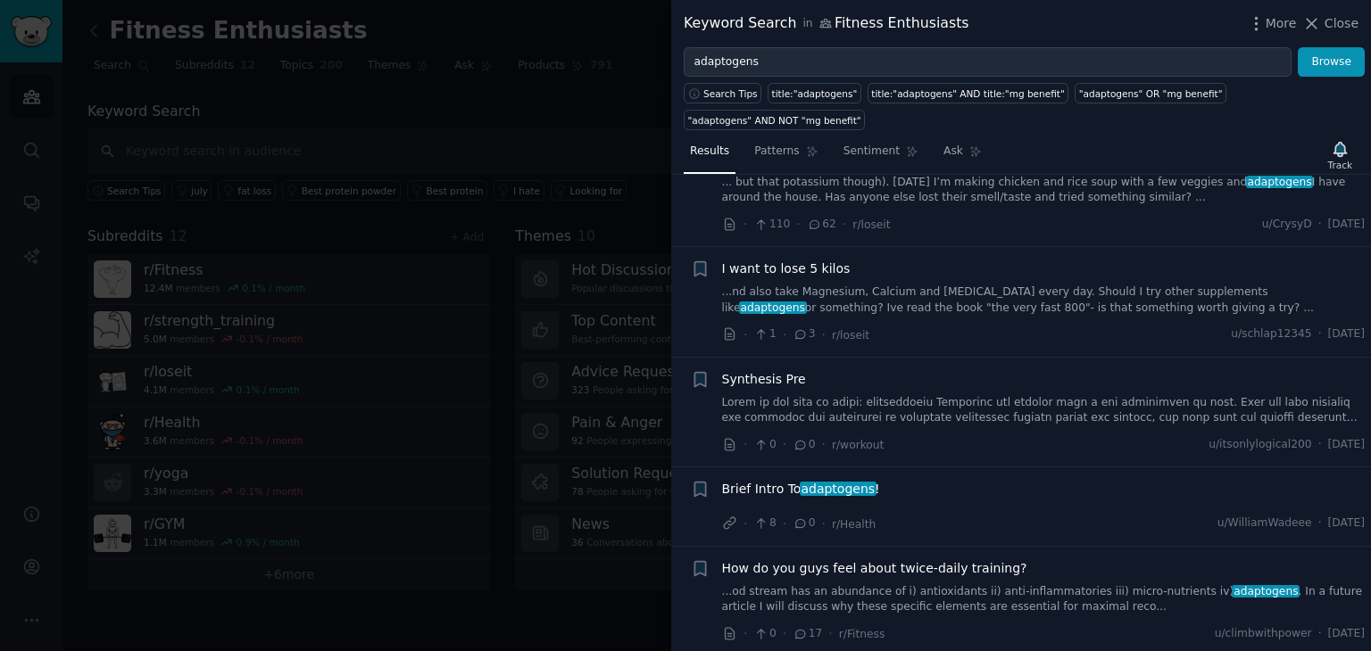
scroll to position [766, 0]
click at [553, 117] on div at bounding box center [685, 325] width 1371 height 651
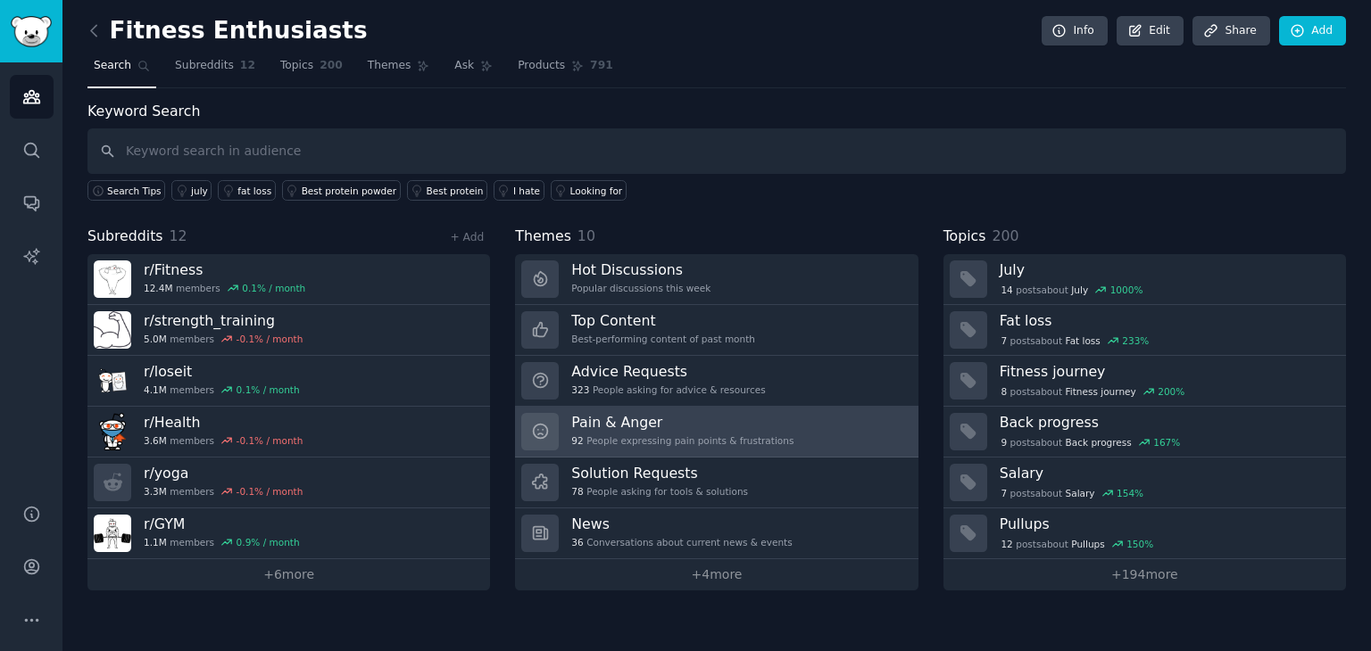
click at [775, 424] on link "Pain & Anger 92 People expressing pain points & frustrations" at bounding box center [716, 432] width 402 height 51
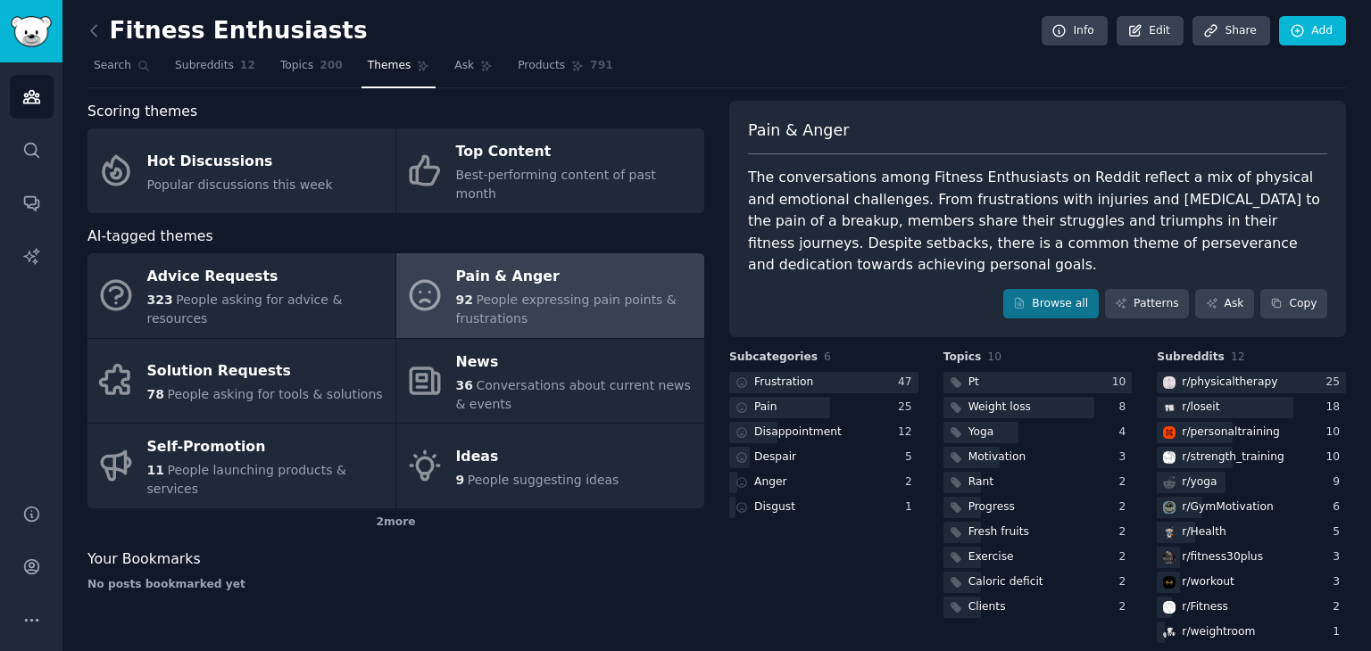
scroll to position [19, 0]
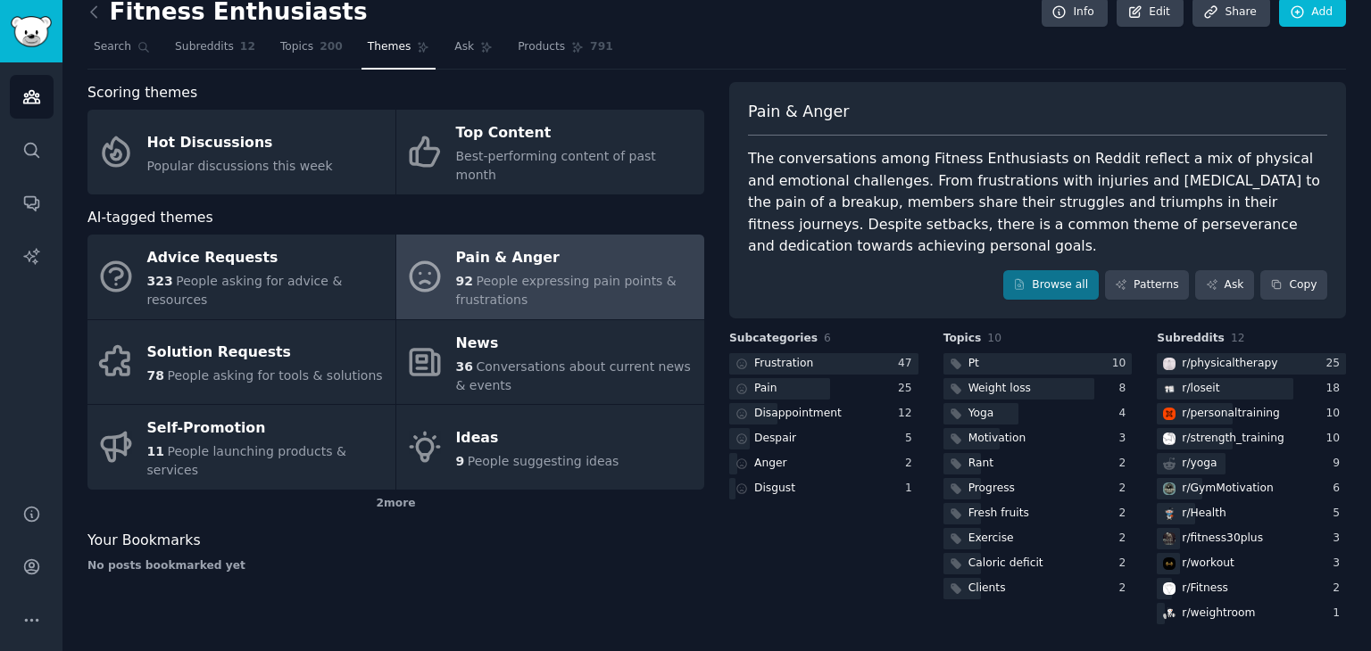
click at [1150, 265] on div "Pain & [PERSON_NAME] The conversations among Fitness Enthusiasts on Reddit refl…" at bounding box center [1037, 200] width 617 height 237
click at [1150, 280] on link "Patterns" at bounding box center [1147, 285] width 84 height 30
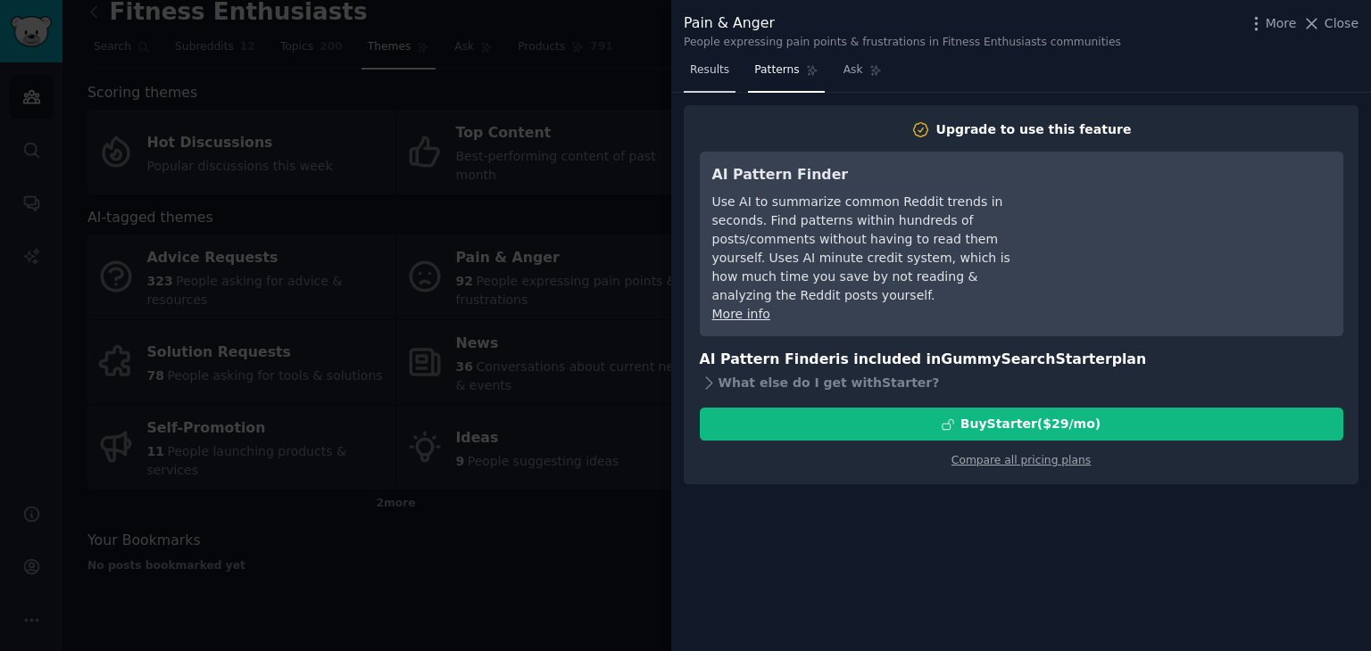
click at [700, 67] on span "Results" at bounding box center [709, 70] width 39 height 16
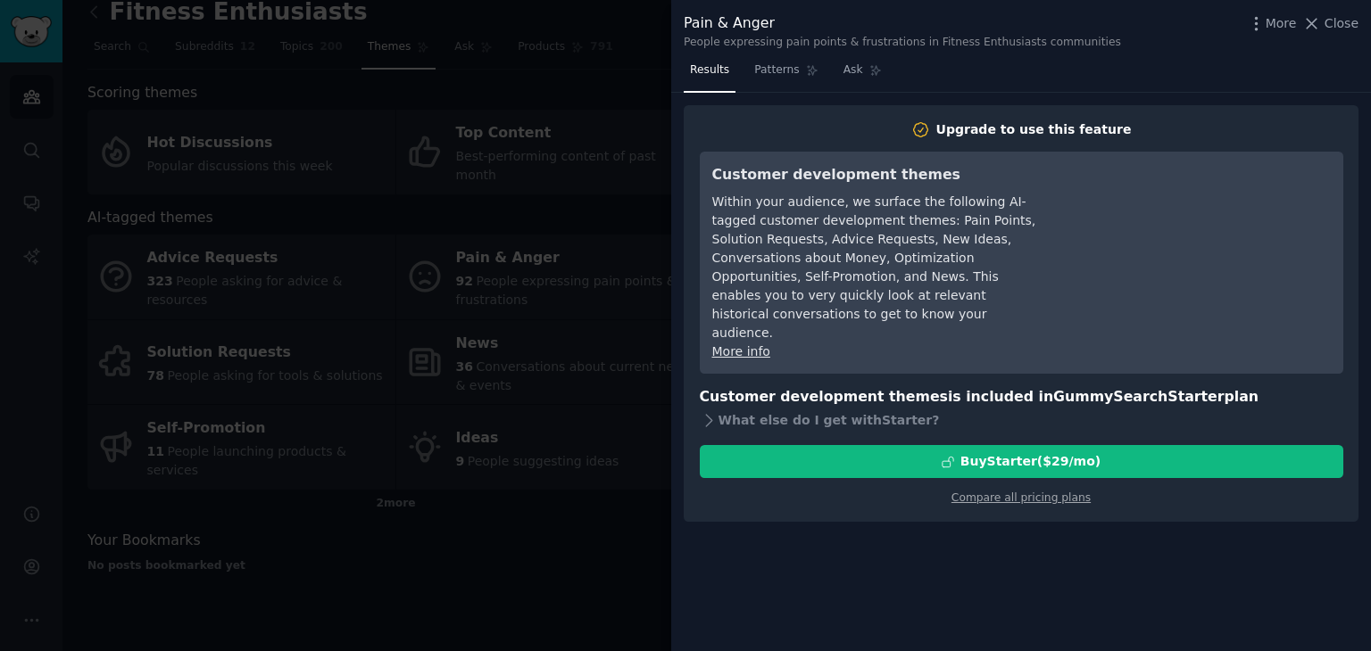
click at [617, 79] on div at bounding box center [685, 325] width 1371 height 651
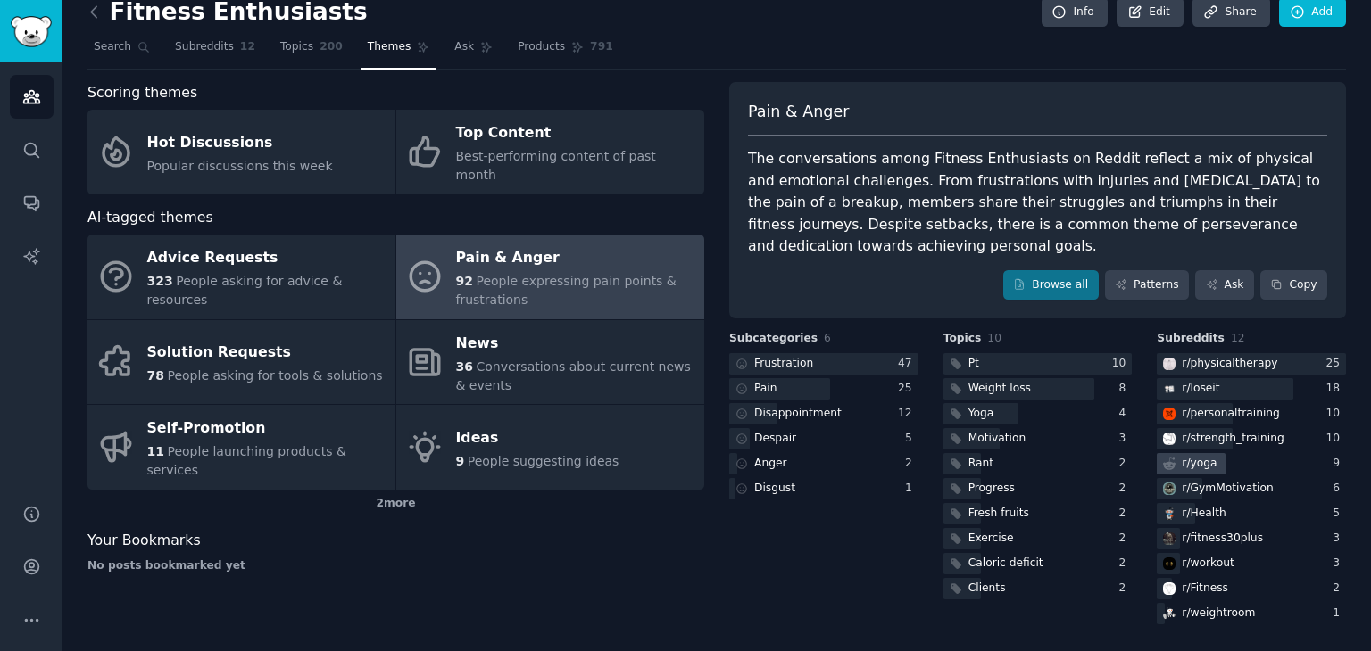
click at [1213, 468] on div "r/ yoga" at bounding box center [1187, 464] width 63 height 22
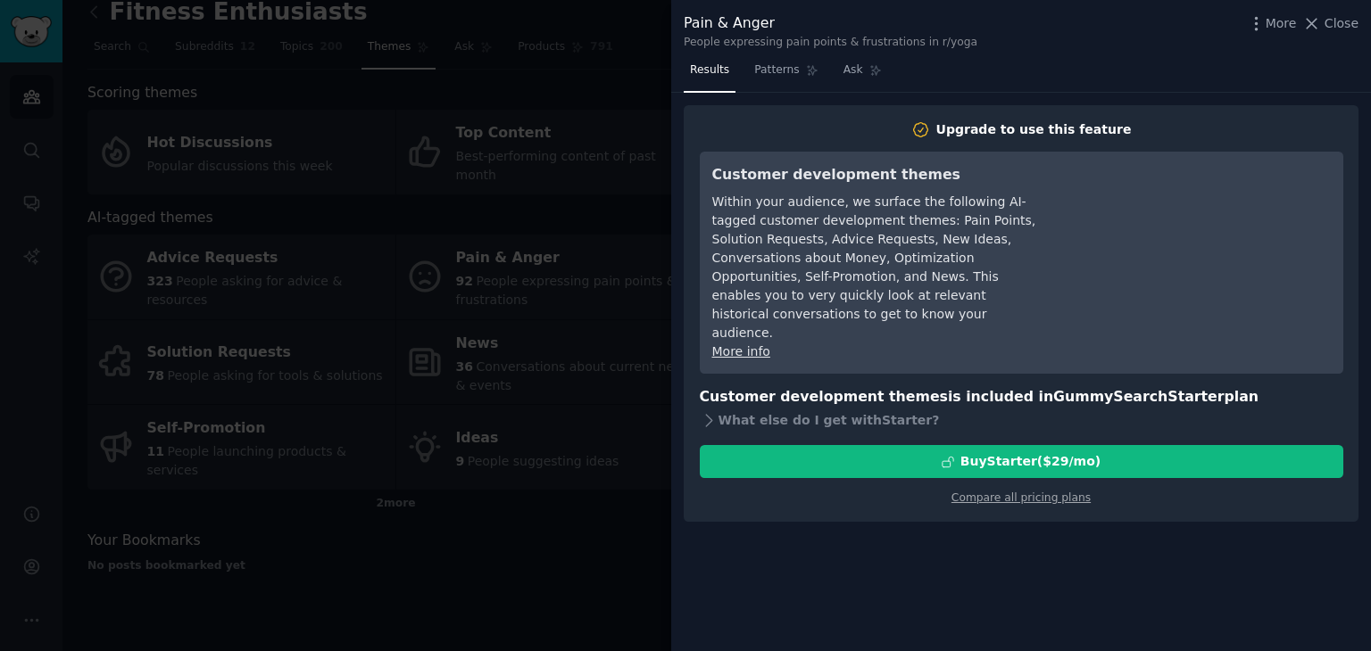
click at [606, 120] on div at bounding box center [685, 325] width 1371 height 651
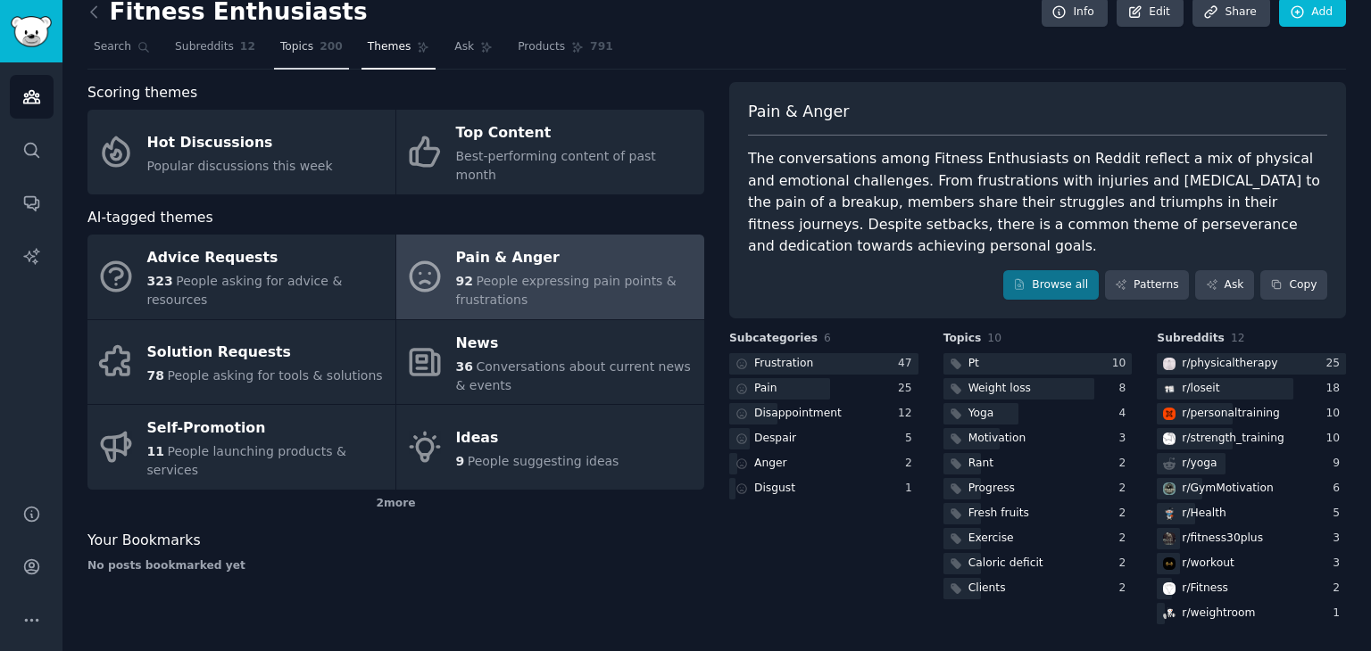
click at [280, 47] on span "Topics" at bounding box center [296, 47] width 33 height 16
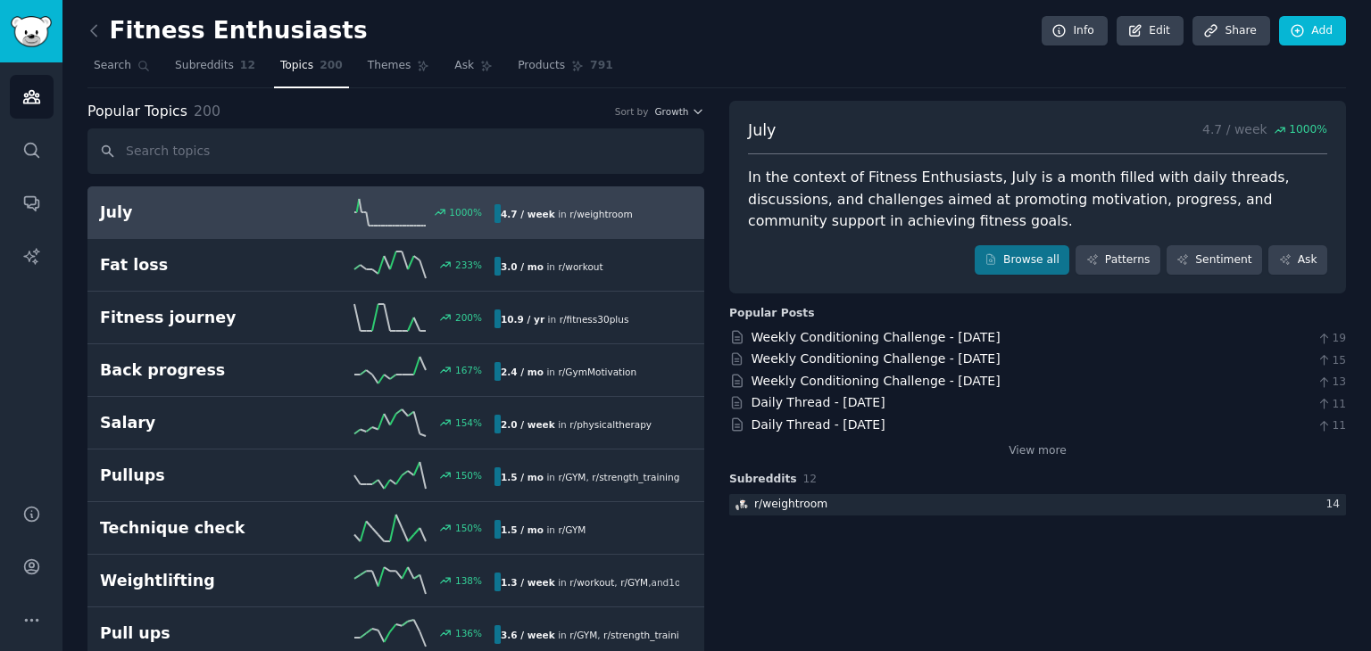
click at [105, 34] on link at bounding box center [98, 31] width 22 height 29
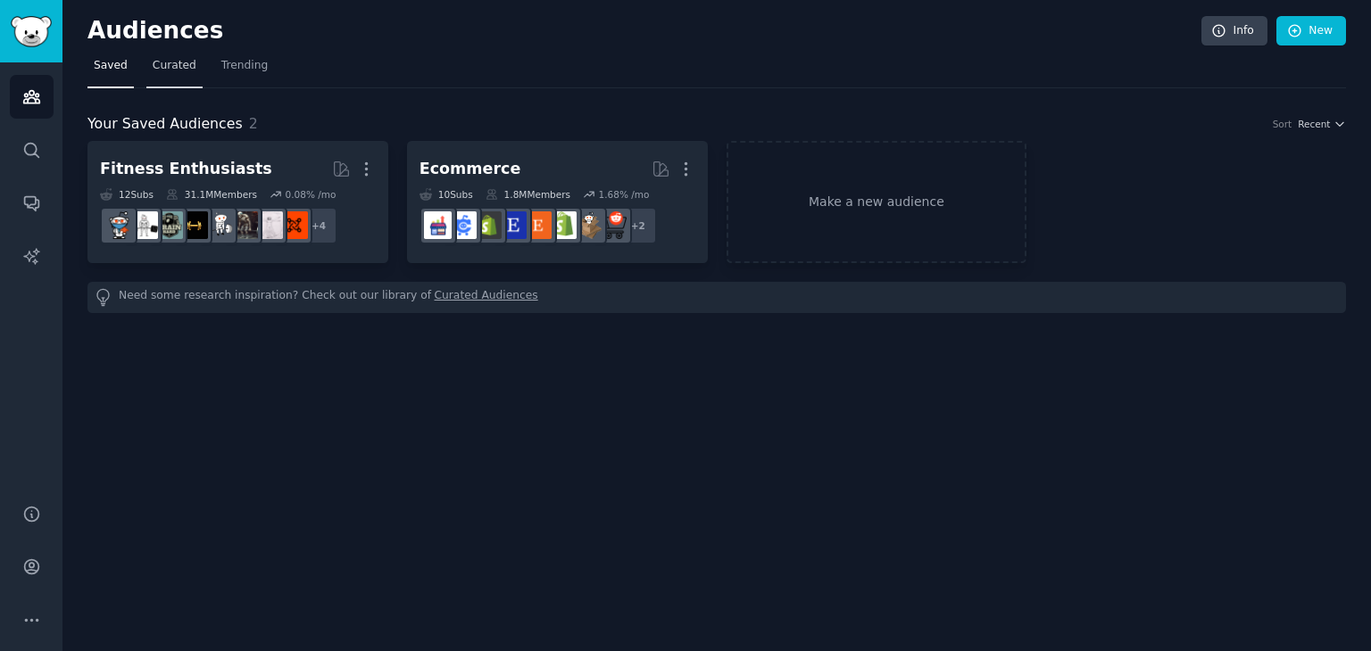
click at [192, 69] on link "Curated" at bounding box center [174, 70] width 56 height 37
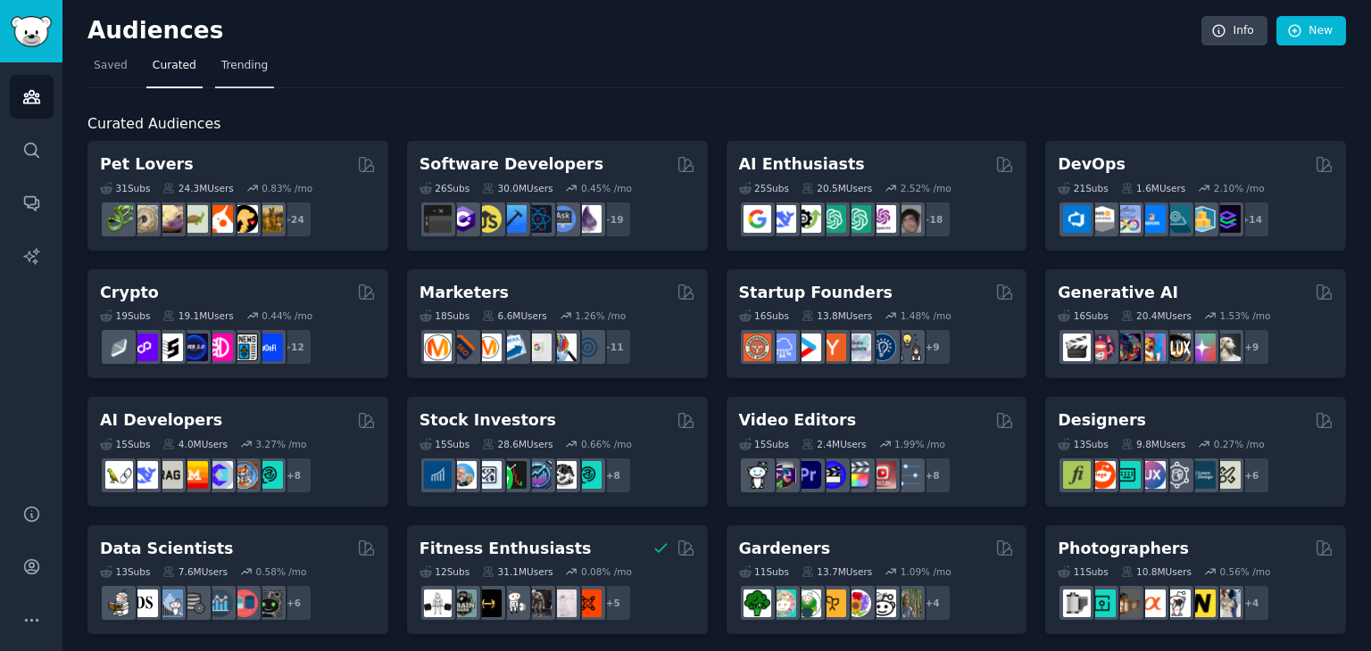
click at [228, 59] on span "Trending" at bounding box center [244, 66] width 46 height 16
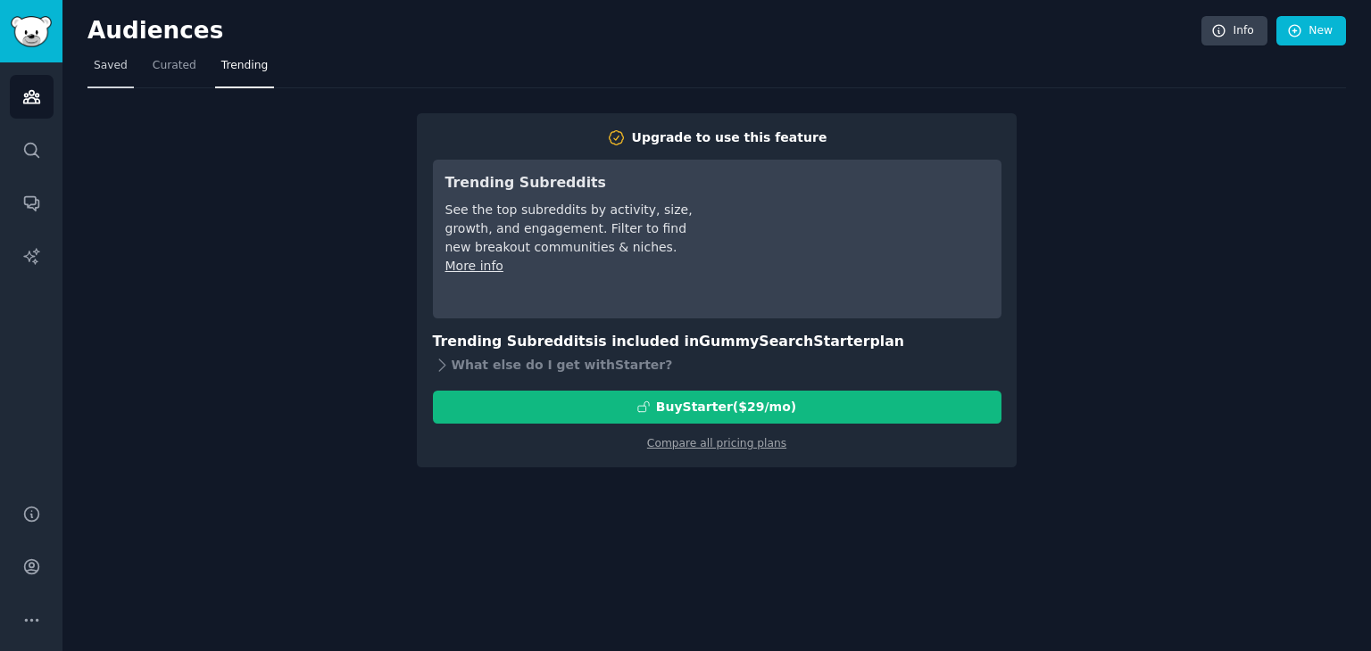
click at [124, 68] on link "Saved" at bounding box center [110, 70] width 46 height 37
